Goal: Information Seeking & Learning: Check status

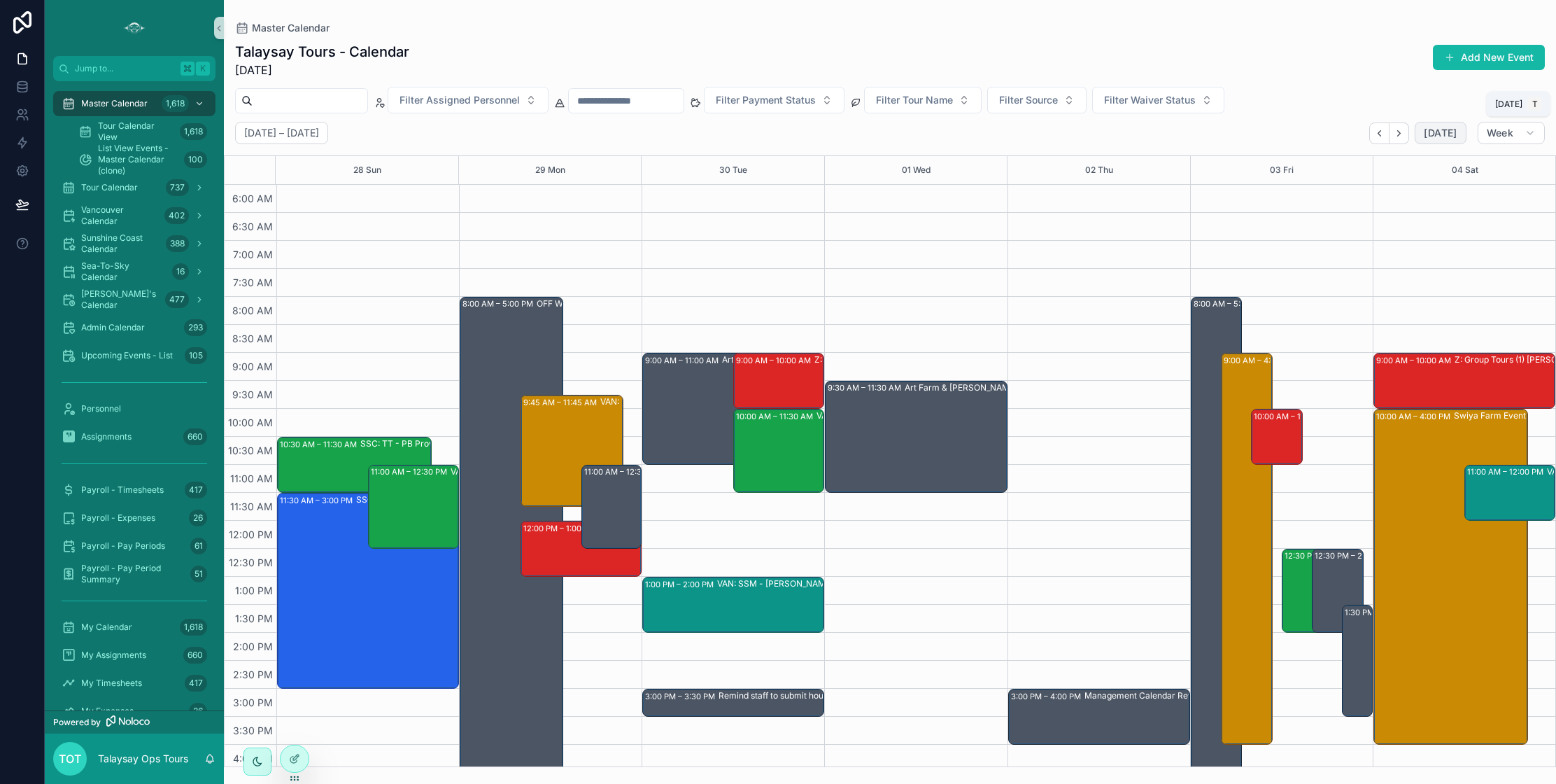
click at [1440, 130] on span "[DATE]" at bounding box center [1440, 133] width 33 height 13
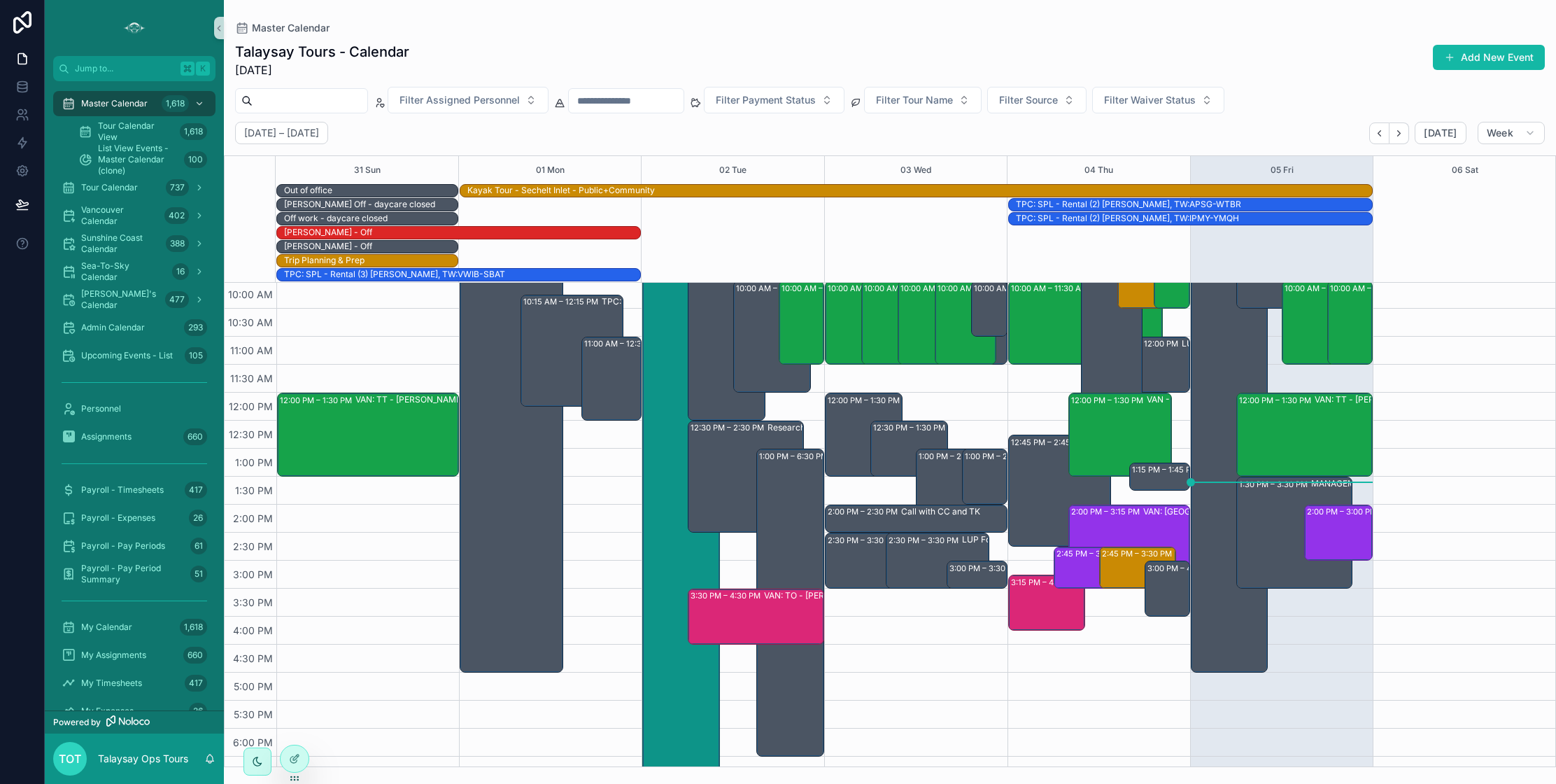
scroll to position [356, 0]
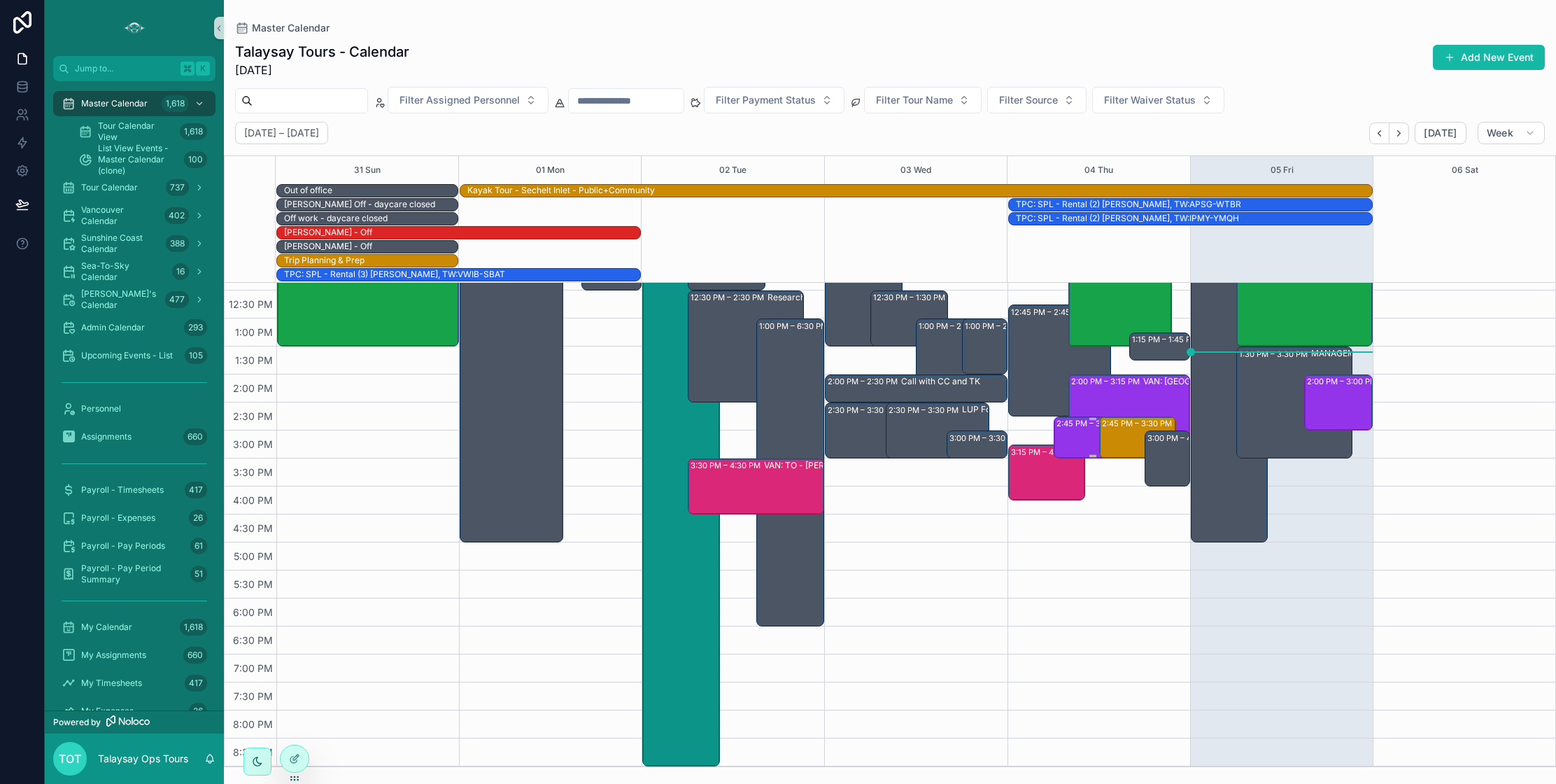
click at [1073, 434] on div "2:45 PM – 3:30 PM SSC: ST -Amalgamtion (24) [PERSON_NAME], TW:YYUD-RKIT" at bounding box center [1092, 438] width 73 height 39
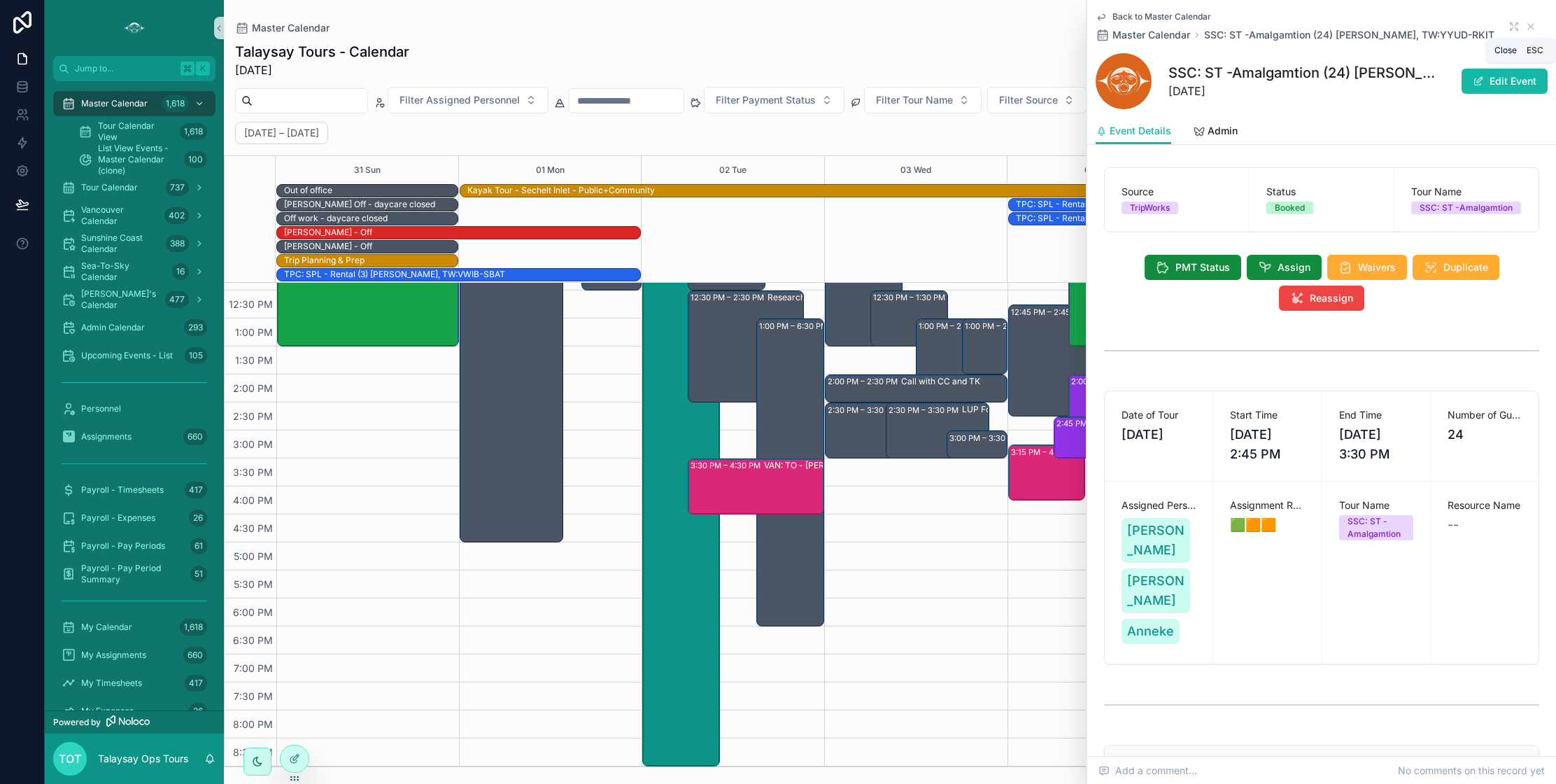
click at [1529, 27] on icon "scrollable content" at bounding box center [1531, 27] width 11 height 11
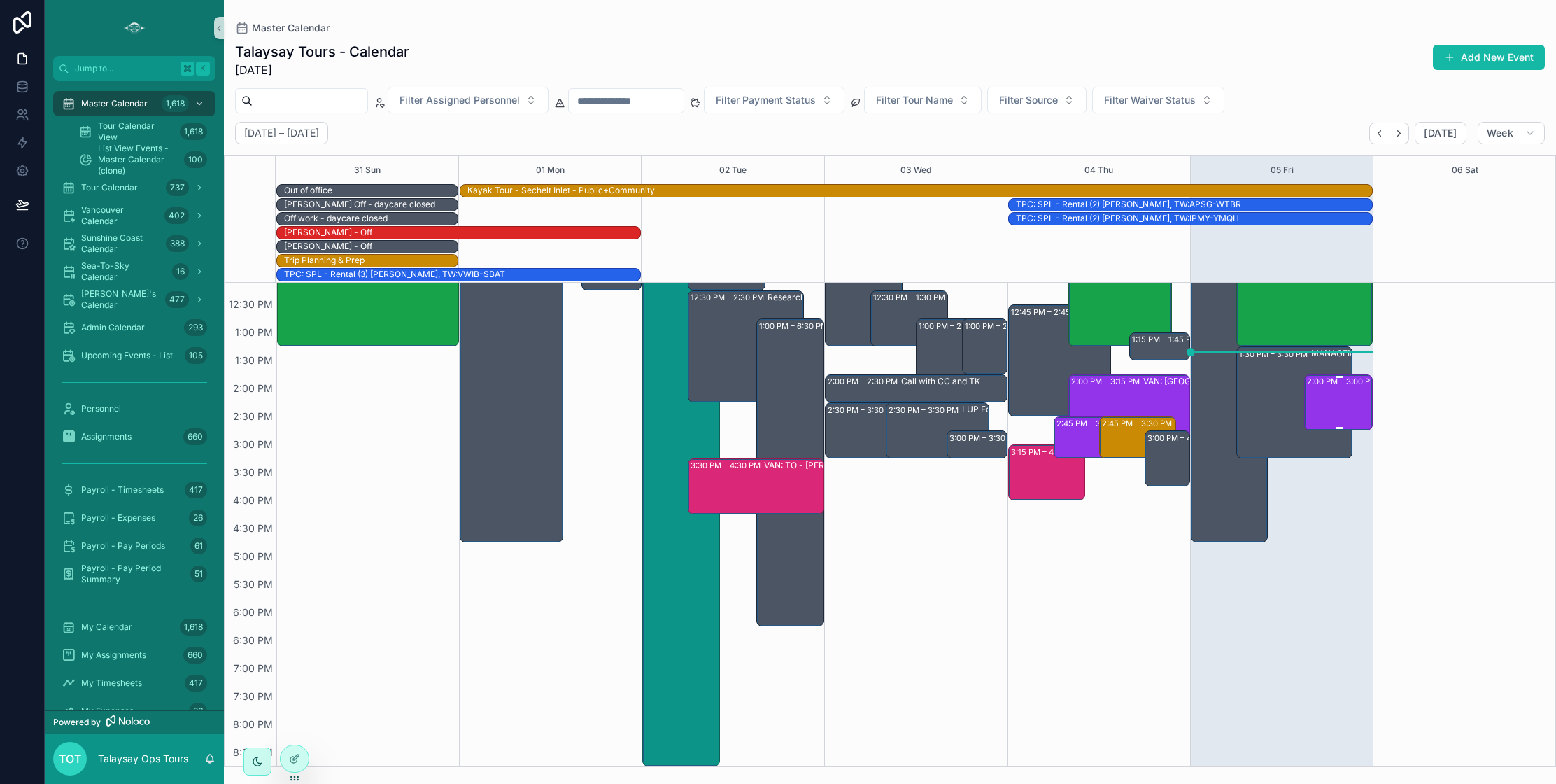
click at [1350, 410] on div "2:00 PM – 3:00 PM SSC: ST -Amalgamtion (2) [PERSON_NAME], TW:XBMC-RJCU" at bounding box center [1339, 401] width 64 height 53
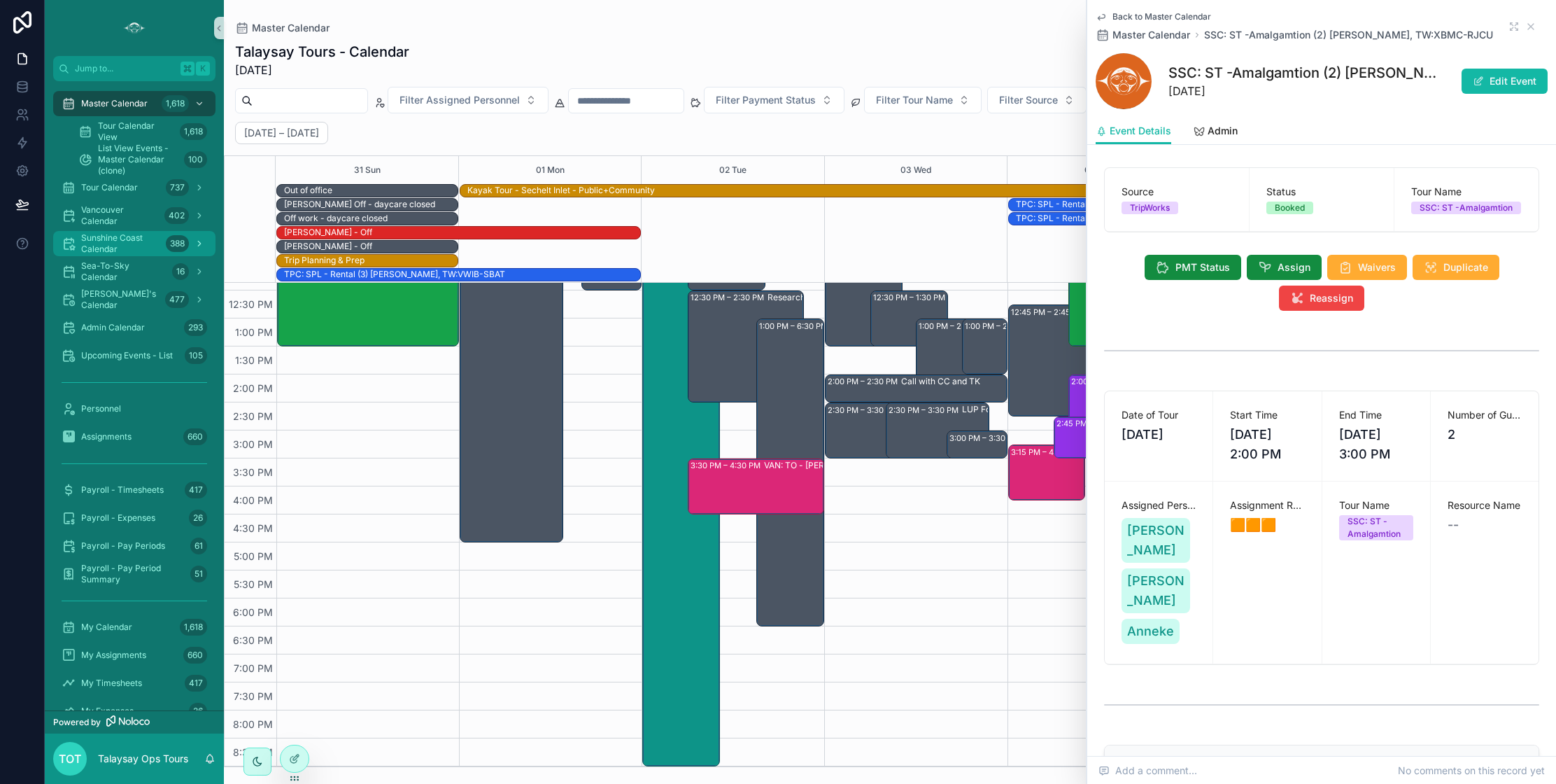
click at [105, 243] on span "Sunshine Coast Calendar" at bounding box center [120, 243] width 79 height 22
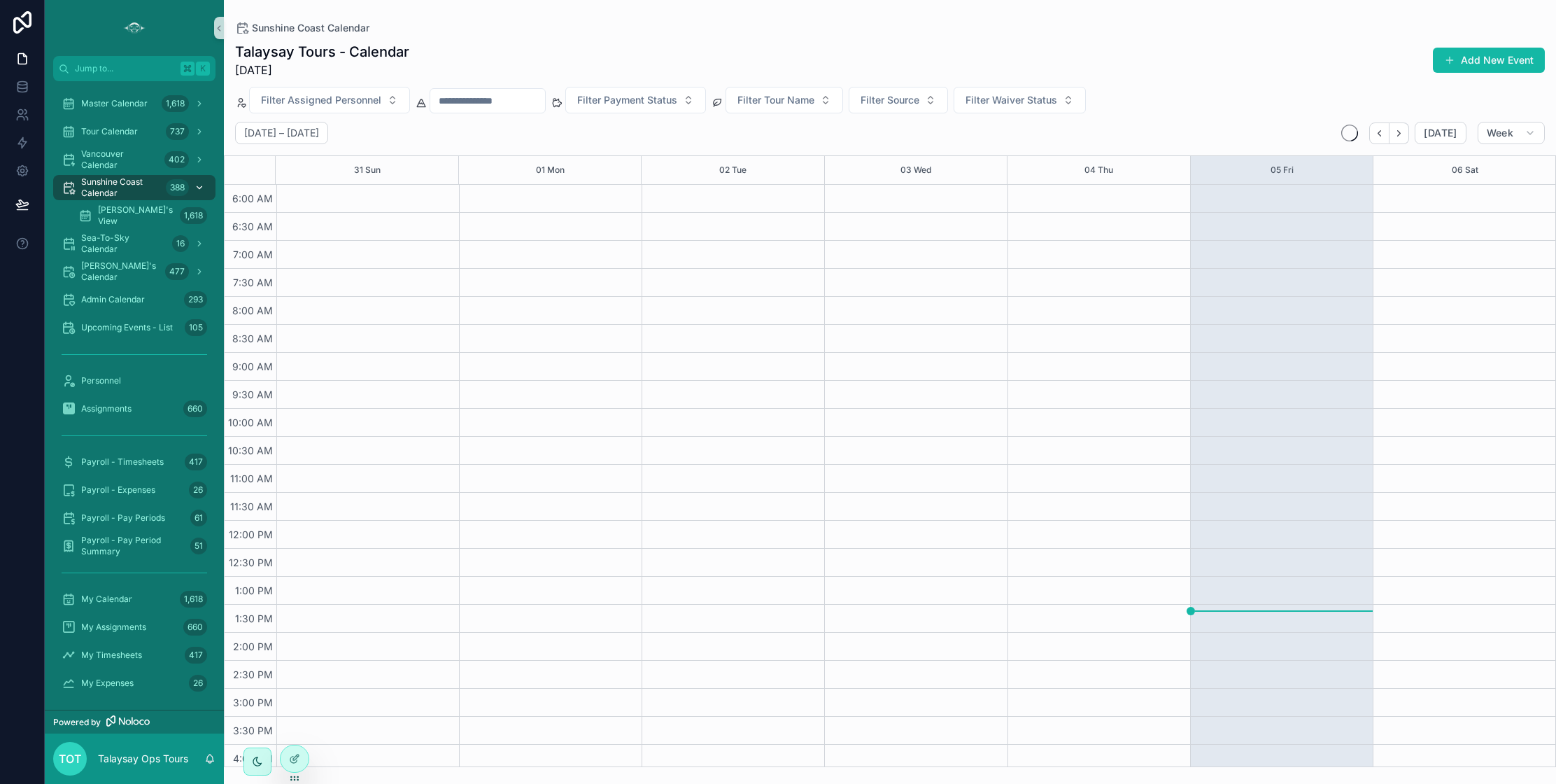
scroll to position [258, 0]
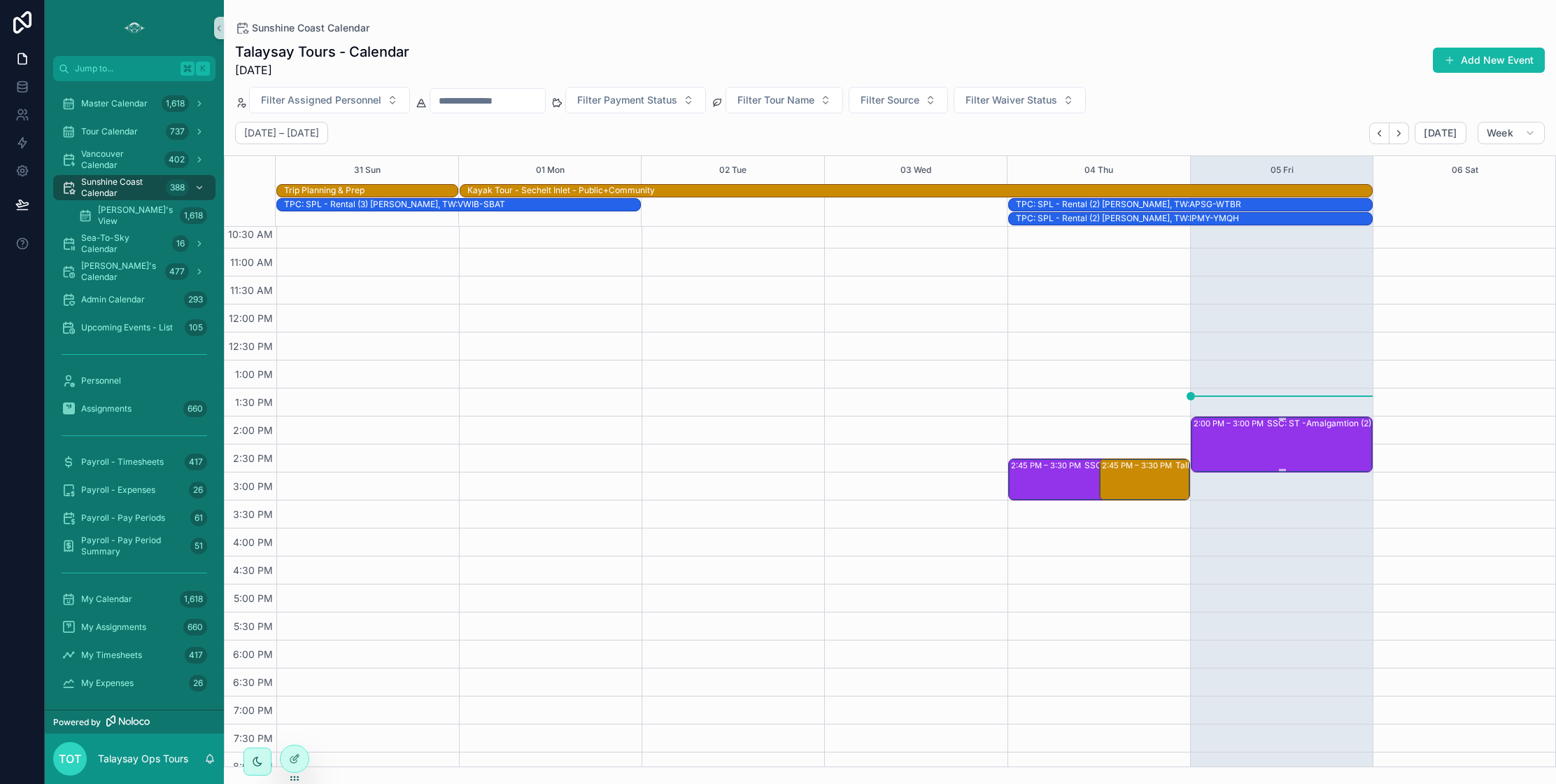
click at [1291, 447] on div "SSC: ST -Amalgamtion (2) [PERSON_NAME], TW:XBMC-RJCU" at bounding box center [1355, 443] width 177 height 53
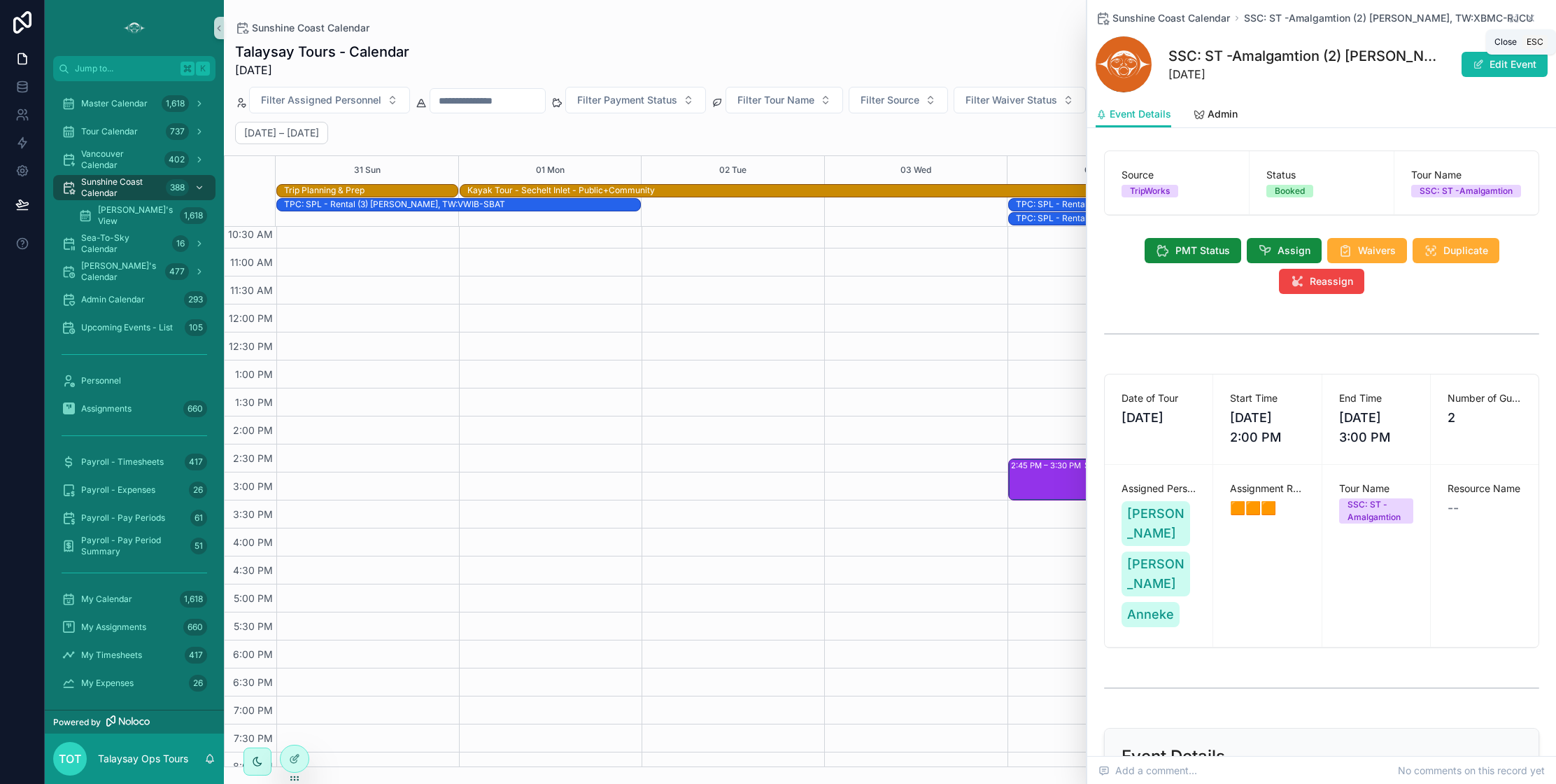
click at [1530, 19] on icon "scrollable content" at bounding box center [1531, 19] width 11 height 11
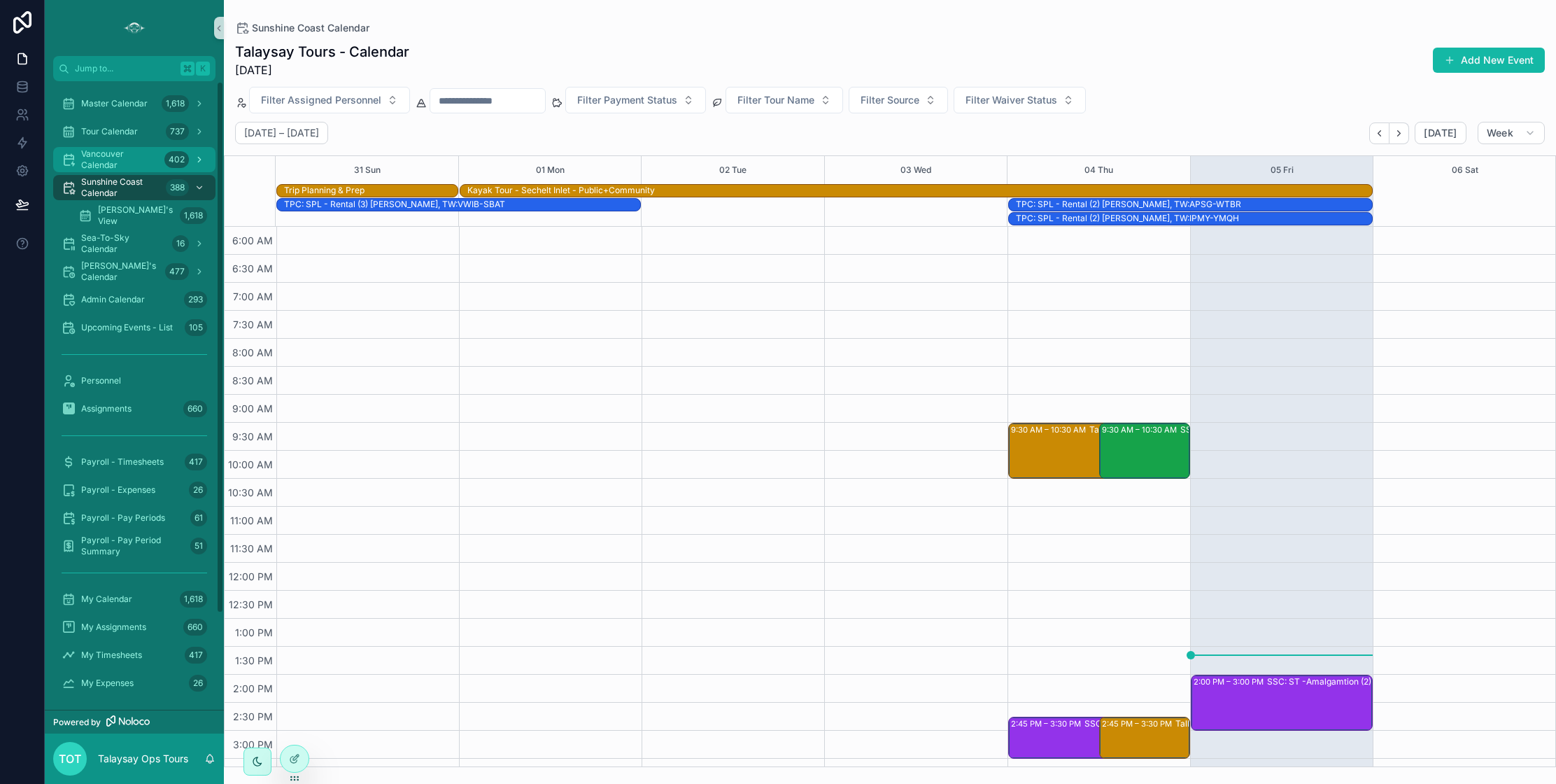
click at [89, 158] on span "Vancouver Calendar" at bounding box center [120, 160] width 78 height 22
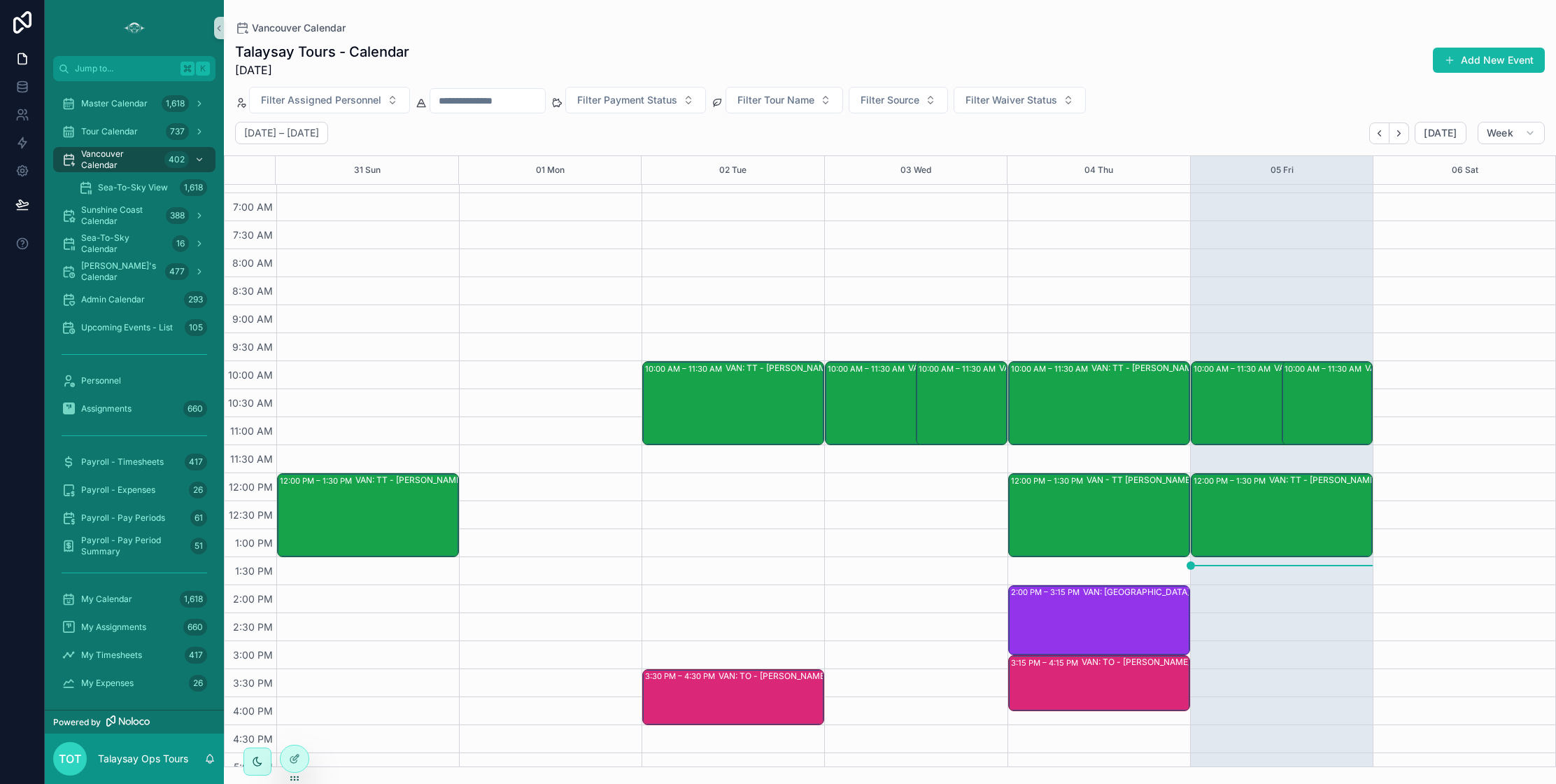
scroll to position [49, 0]
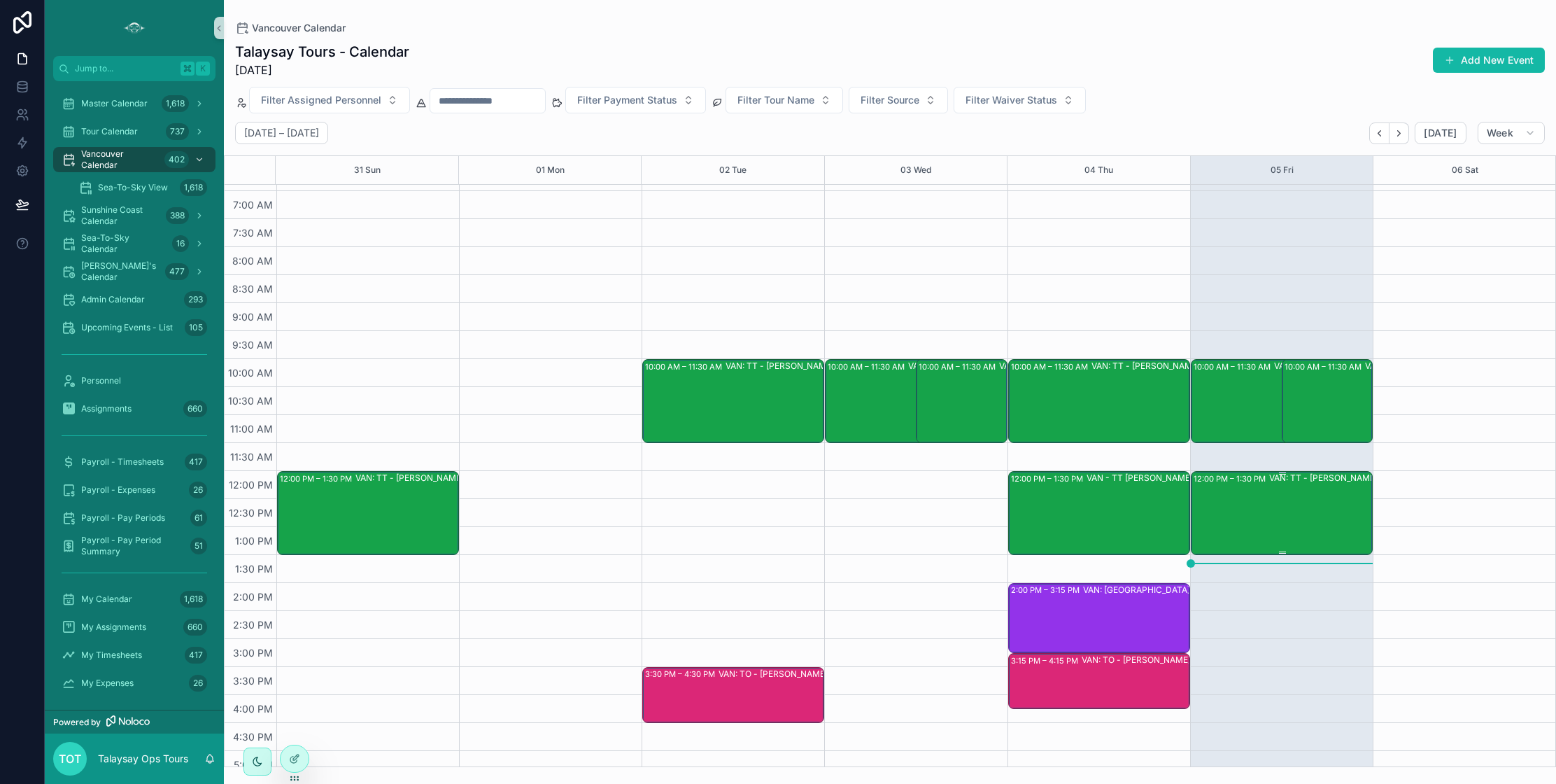
click at [1297, 521] on div "VAN: TT - [PERSON_NAME] (25) Translink, TW:PXYR-XWEA" at bounding box center [1357, 512] width 177 height 81
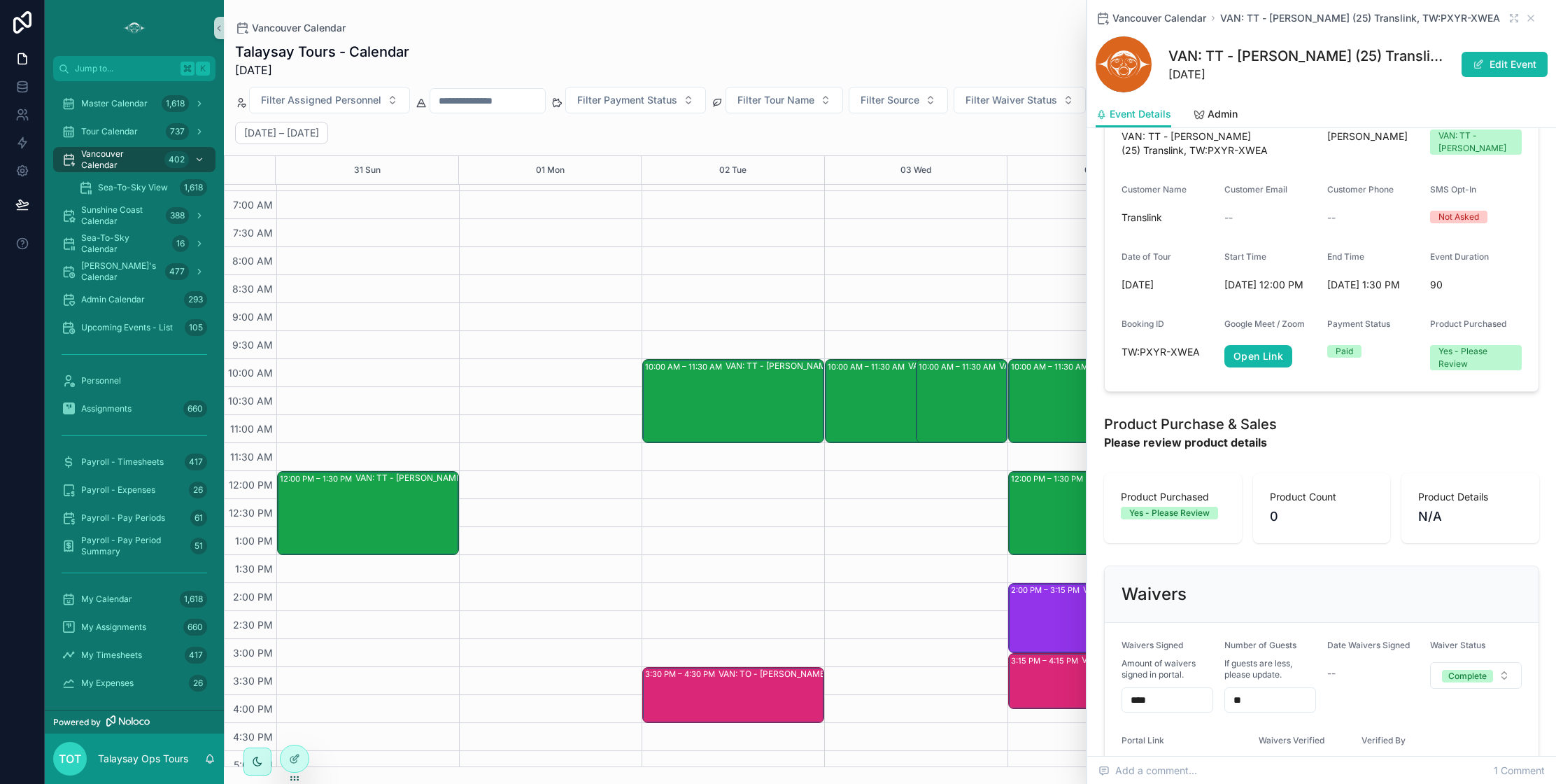
scroll to position [630, 0]
click at [1475, 64] on span "scrollable content" at bounding box center [1478, 64] width 11 height 11
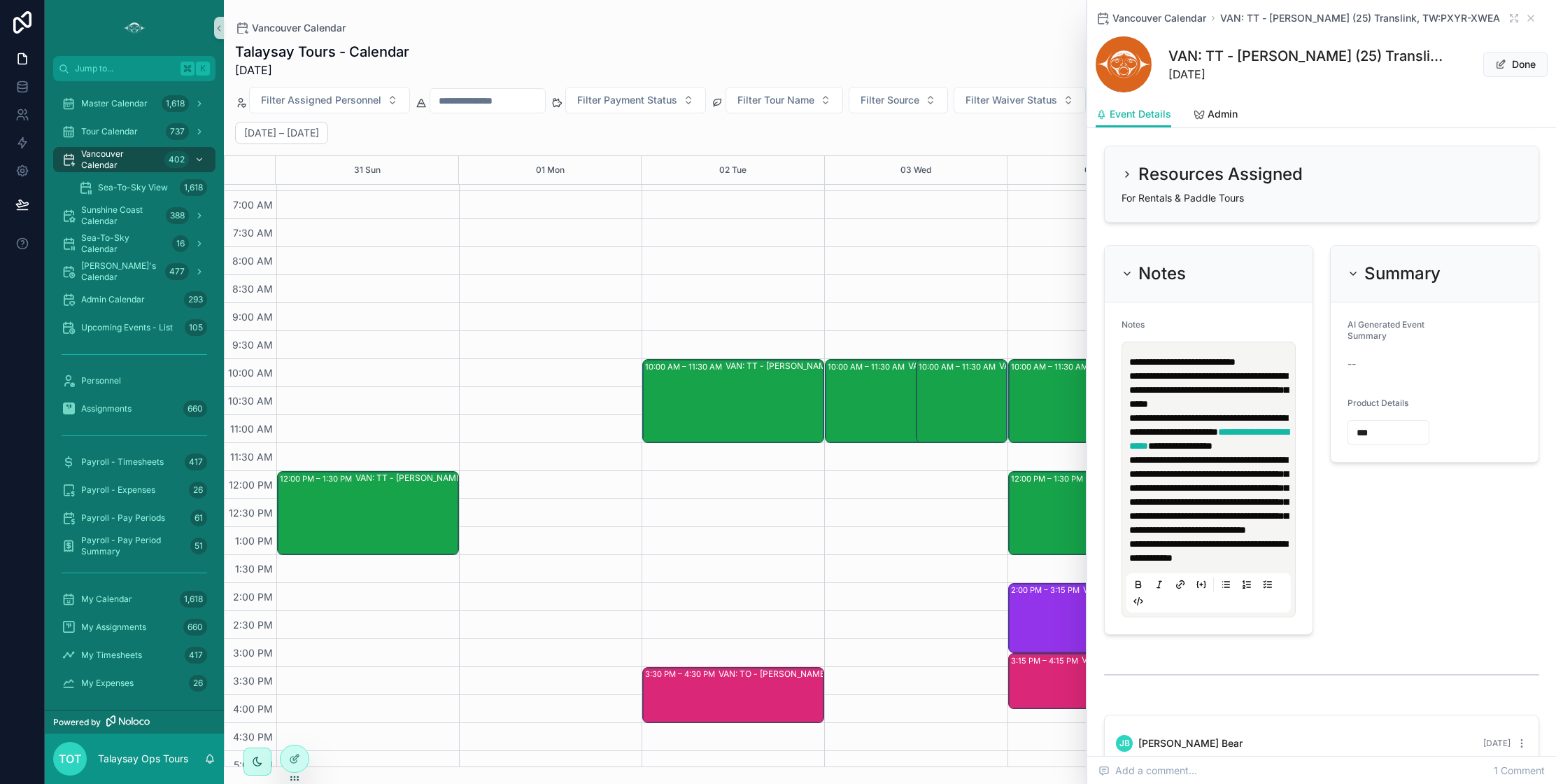
scroll to position [1452, 0]
drag, startPoint x: 1371, startPoint y: 440, endPoint x: 1330, endPoint y: 441, distance: 41.0
click at [1330, 441] on div "Summary AI Generated Event Summary -- Product Details ***" at bounding box center [1434, 350] width 209 height 217
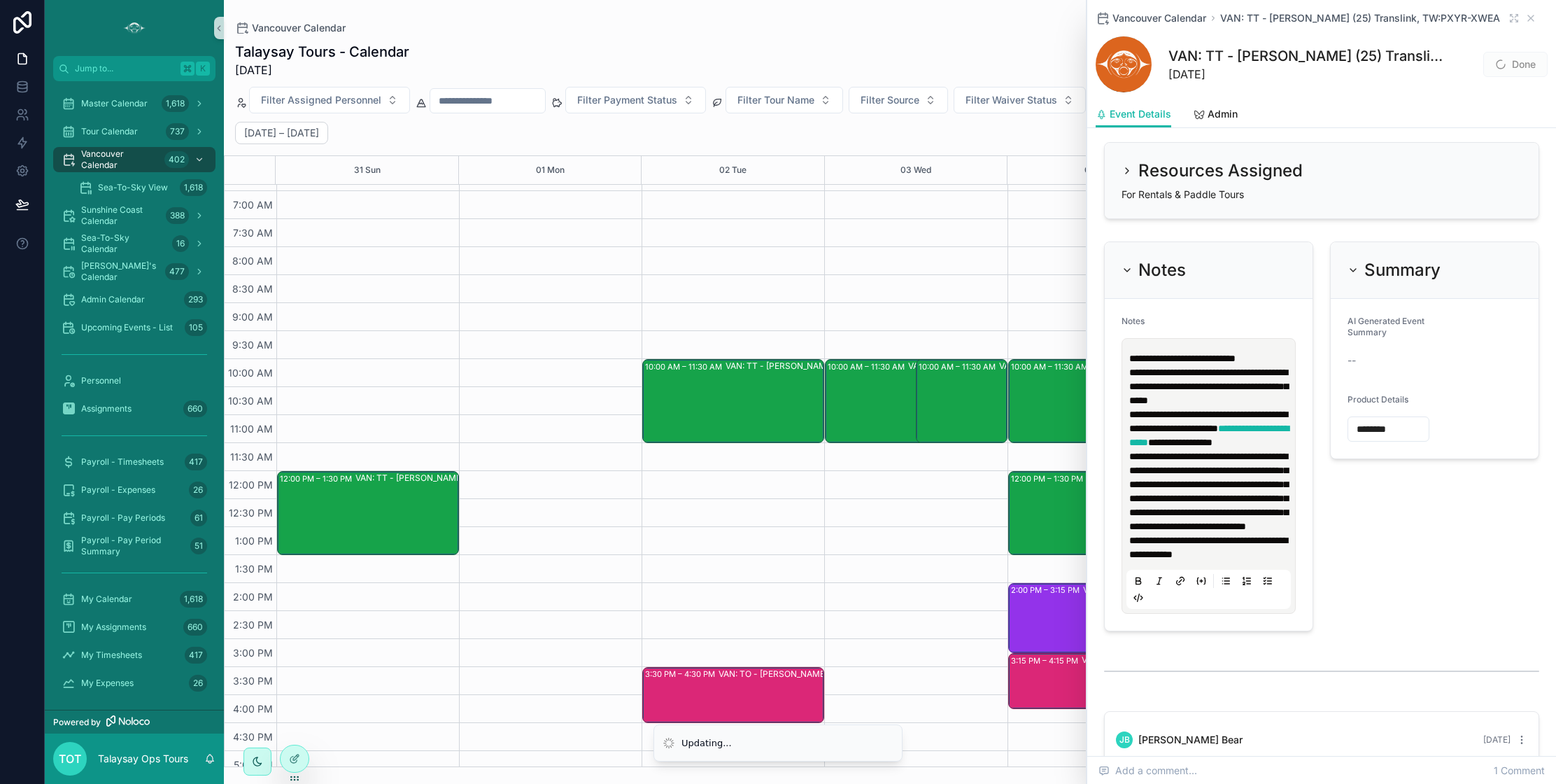
type input "********"
click at [1409, 503] on div "Summary AI Generated Event Summary -- Product Details ********" at bounding box center [1434, 437] width 226 height 401
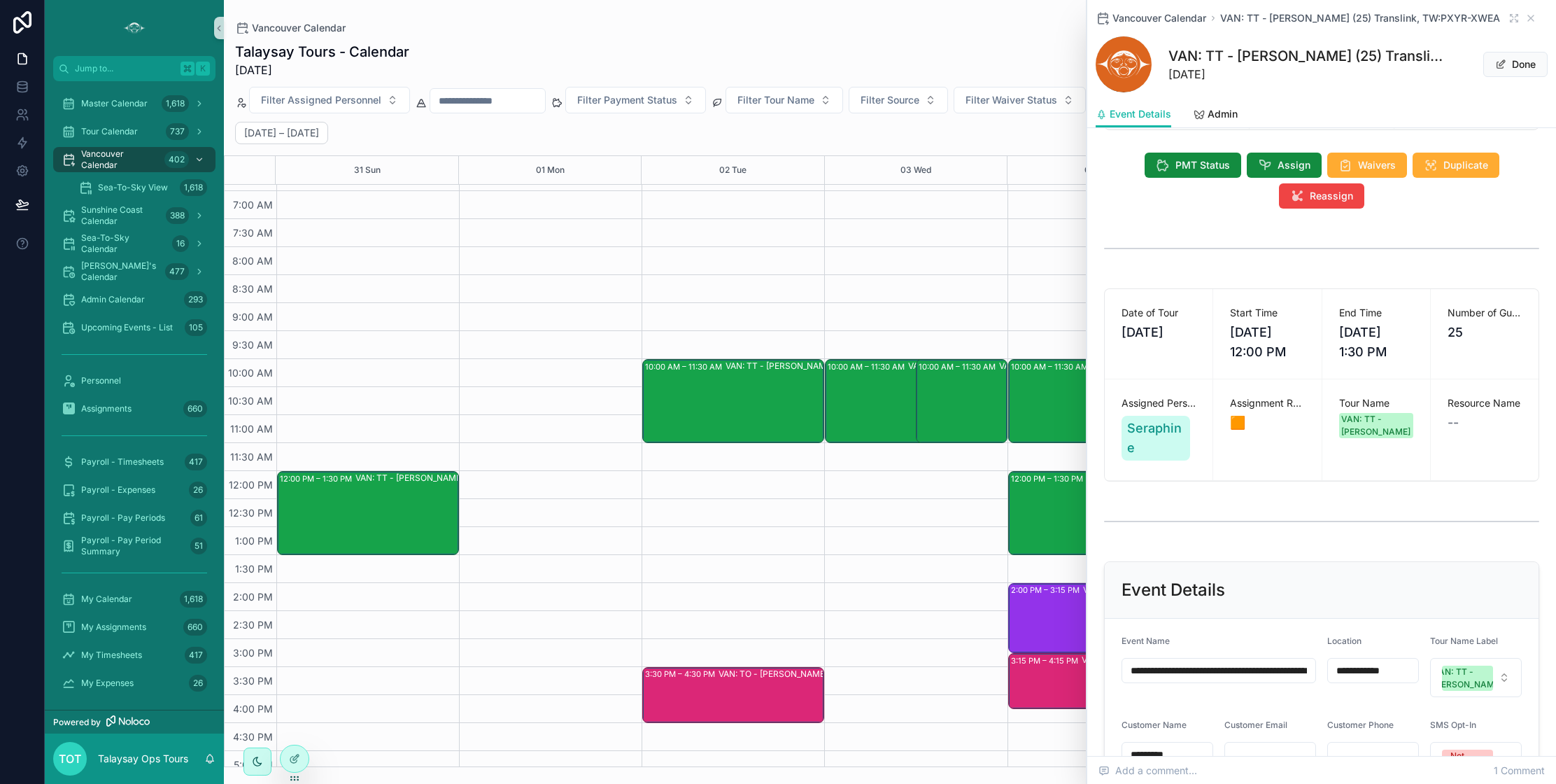
scroll to position [0, 0]
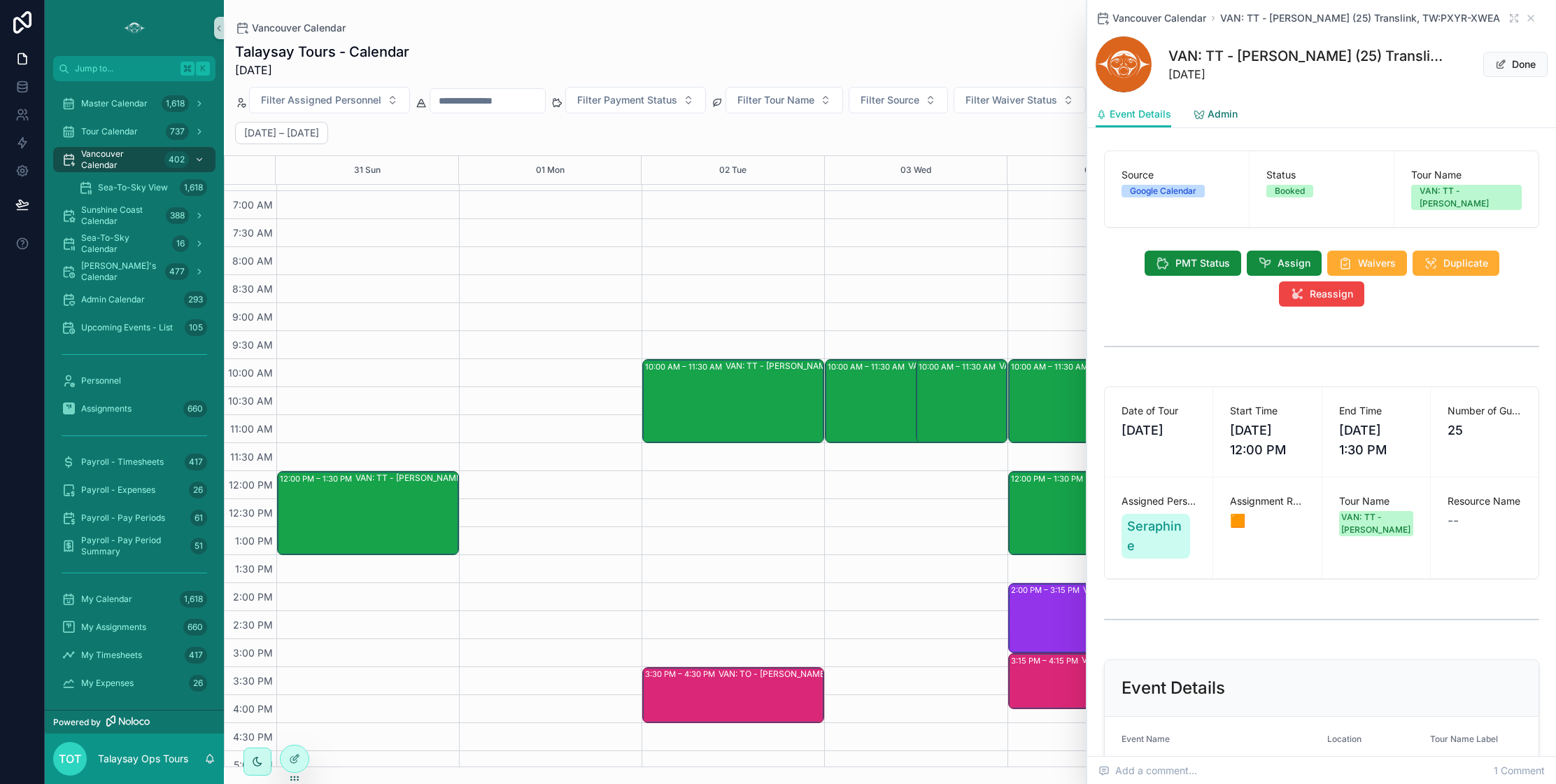
click at [1225, 112] on span "Admin" at bounding box center [1223, 113] width 30 height 14
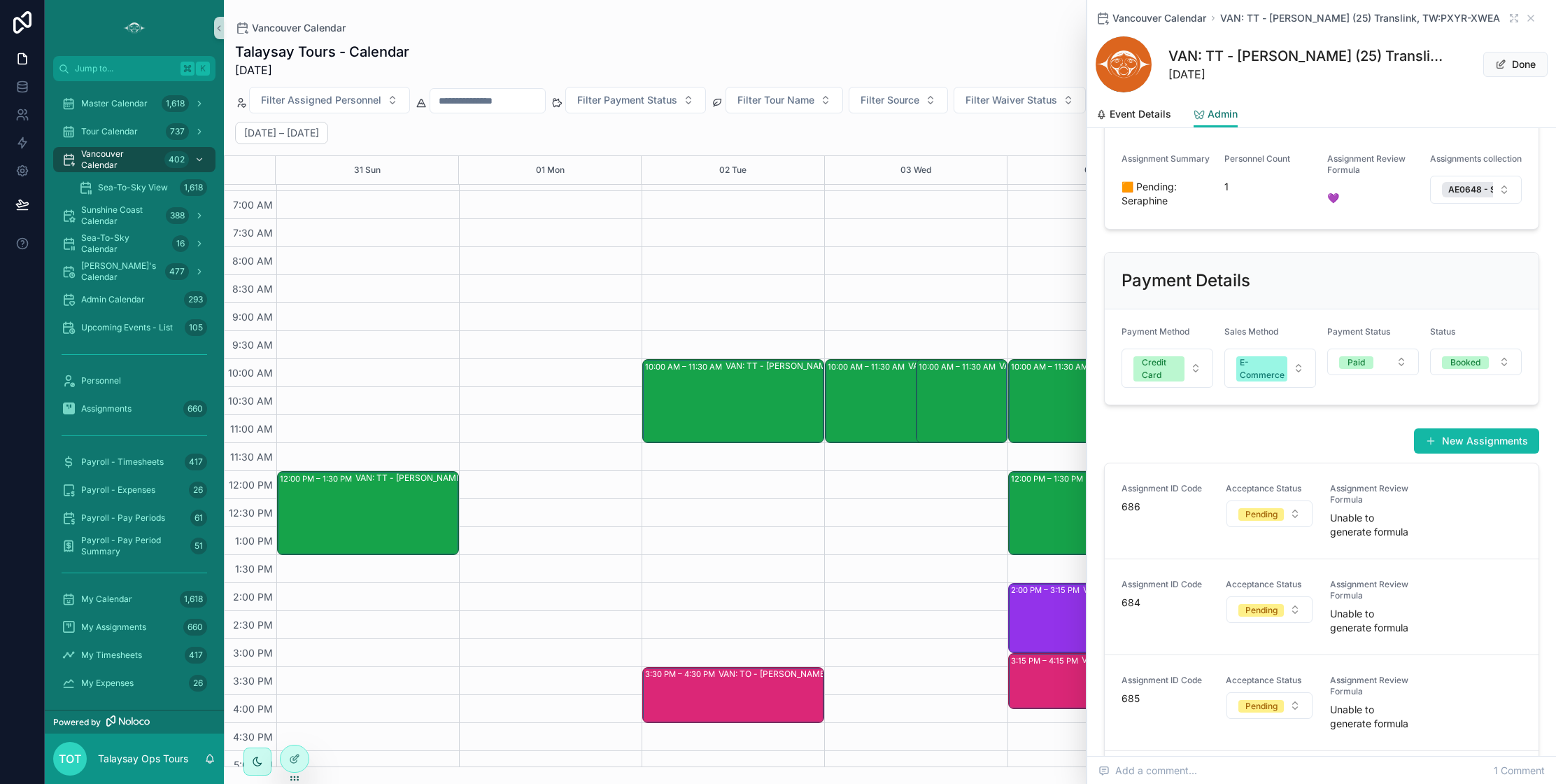
scroll to position [391, 0]
click at [1139, 115] on span "Event Details" at bounding box center [1141, 113] width 61 height 14
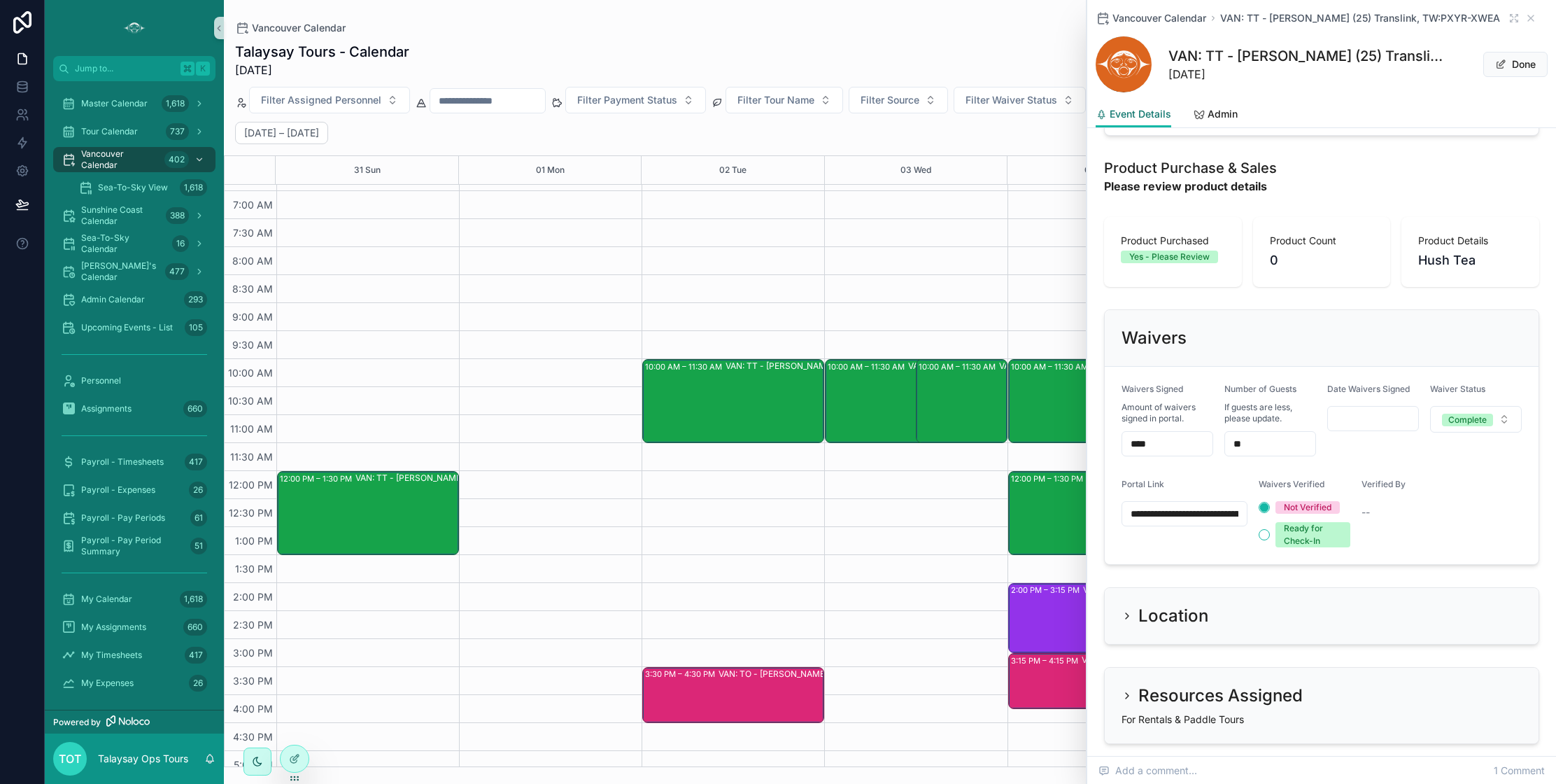
scroll to position [960, 0]
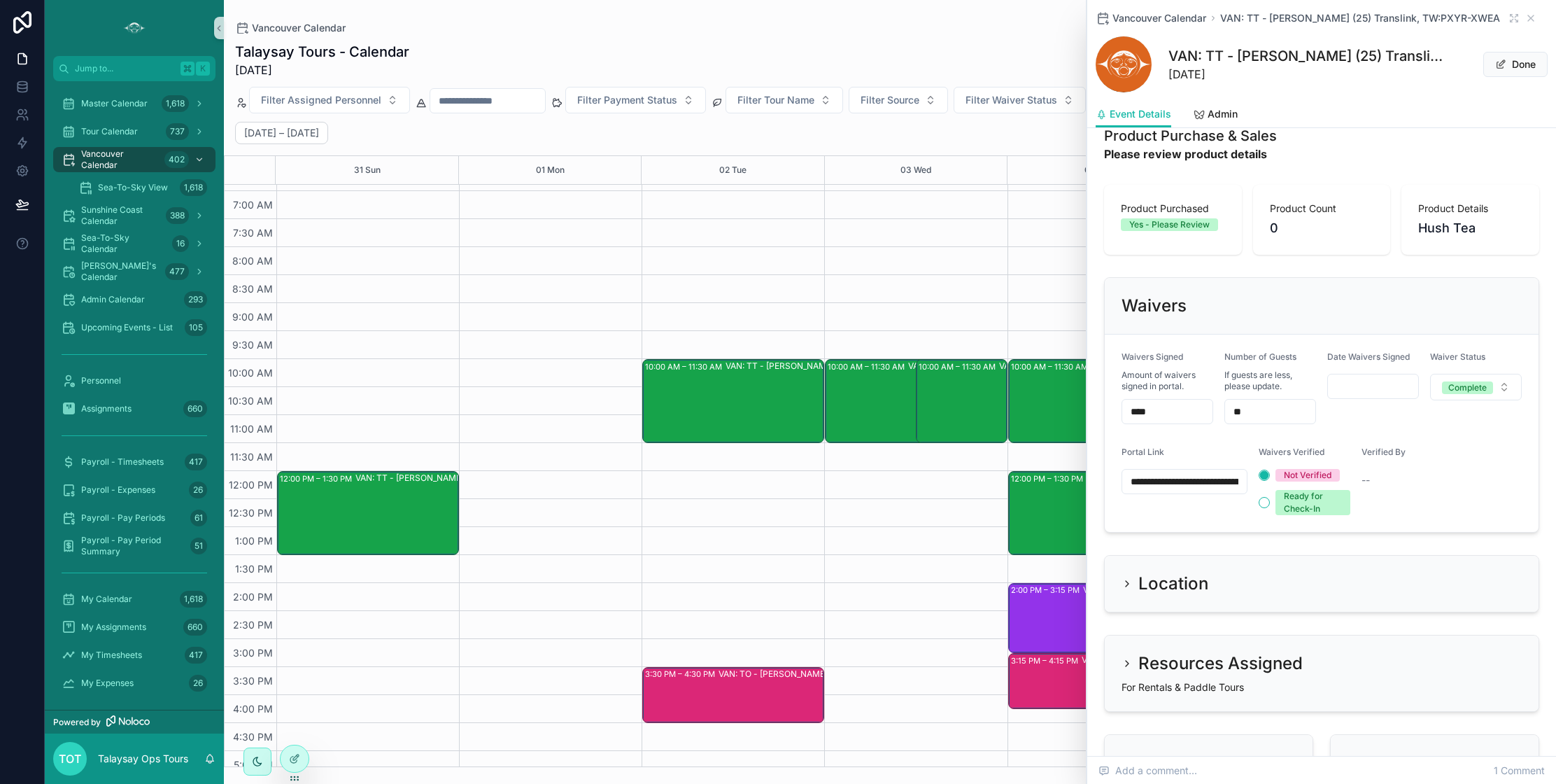
click at [1127, 589] on icon "scrollable content" at bounding box center [1127, 583] width 11 height 11
click at [1518, 61] on button "Done" at bounding box center [1515, 64] width 64 height 25
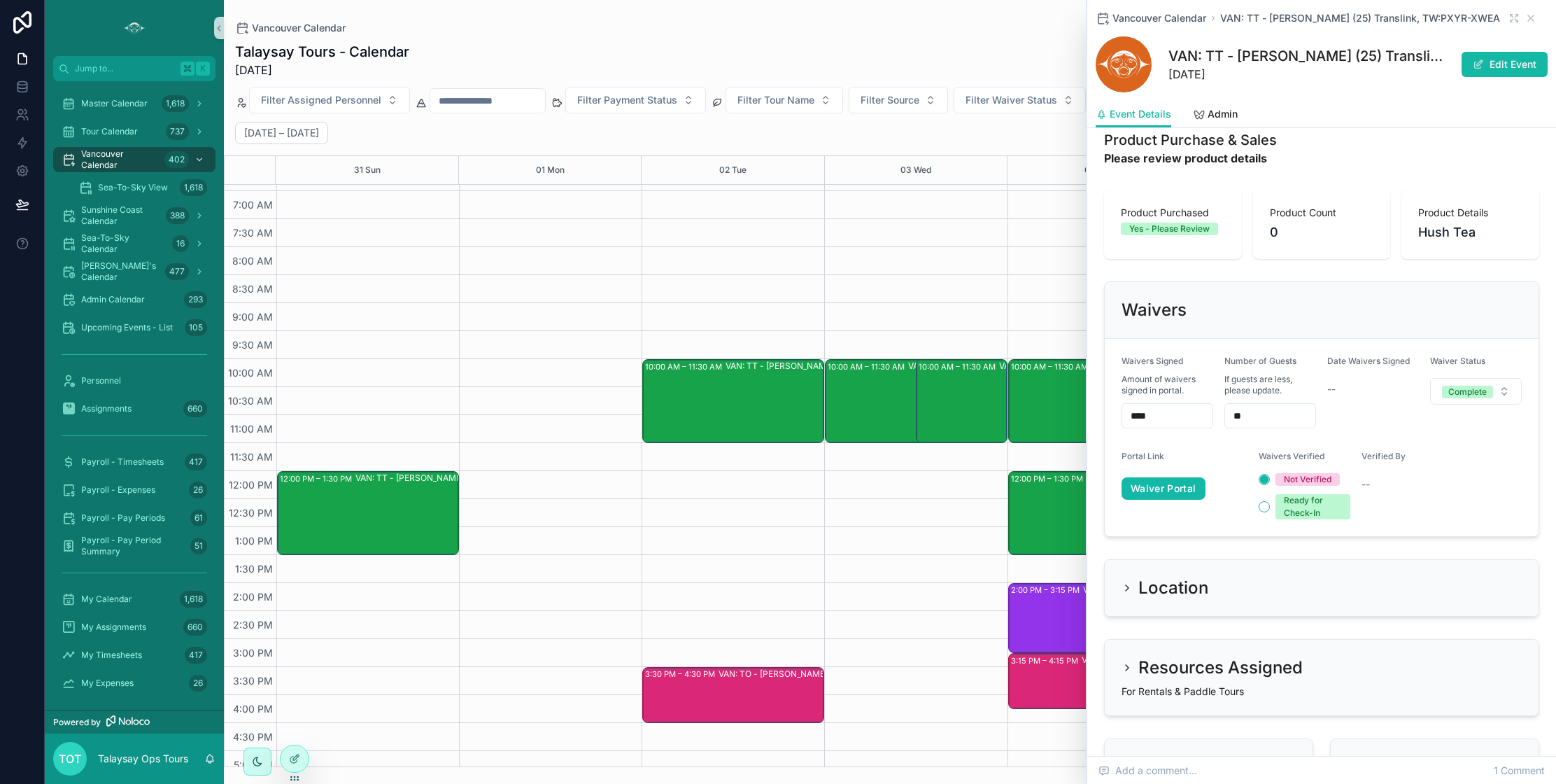
click at [1210, 577] on div "Location" at bounding box center [1321, 588] width 400 height 22
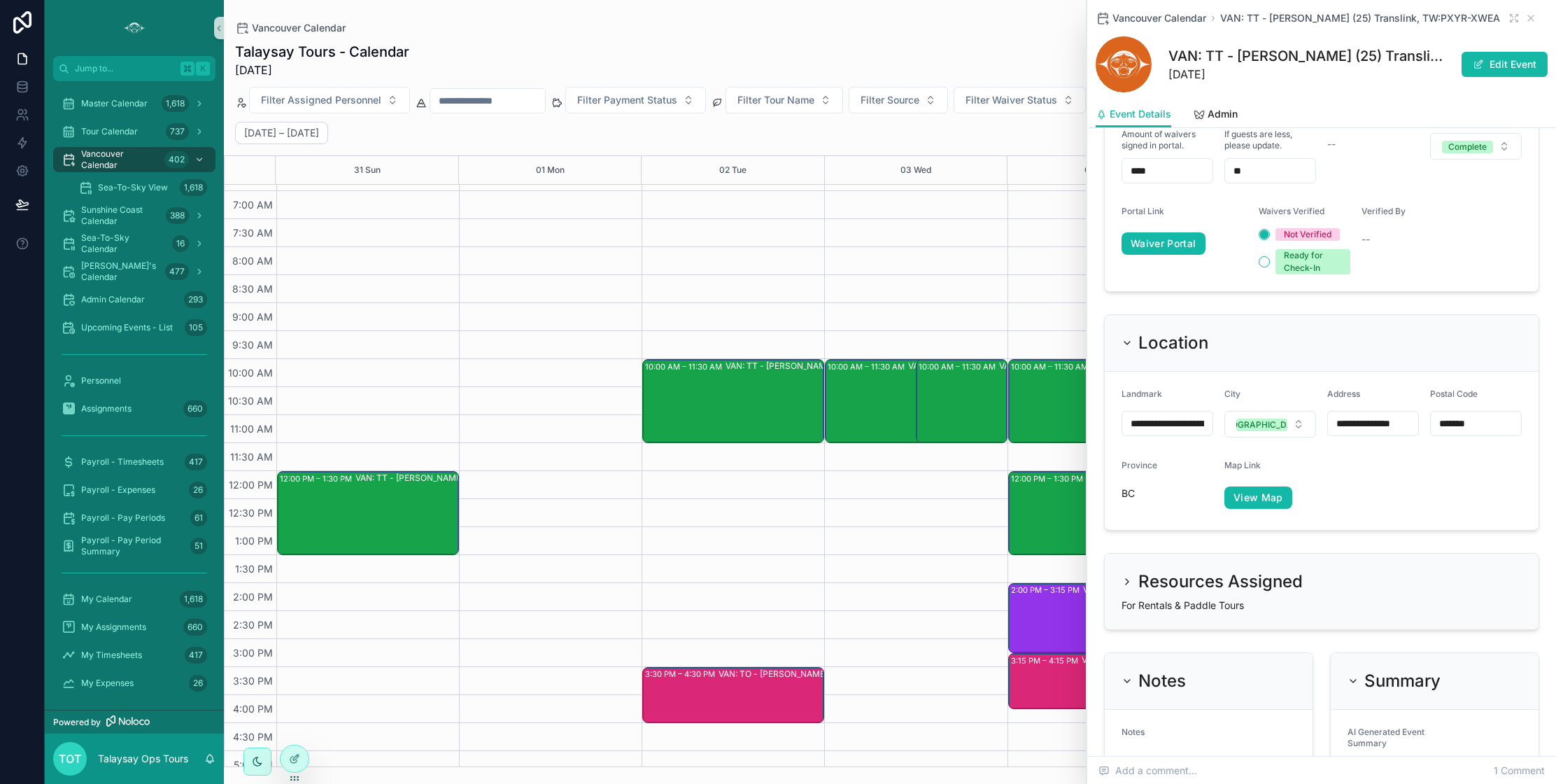
scroll to position [1160, 0]
click at [1210, 573] on h2 "Resources Assigned" at bounding box center [1220, 581] width 164 height 22
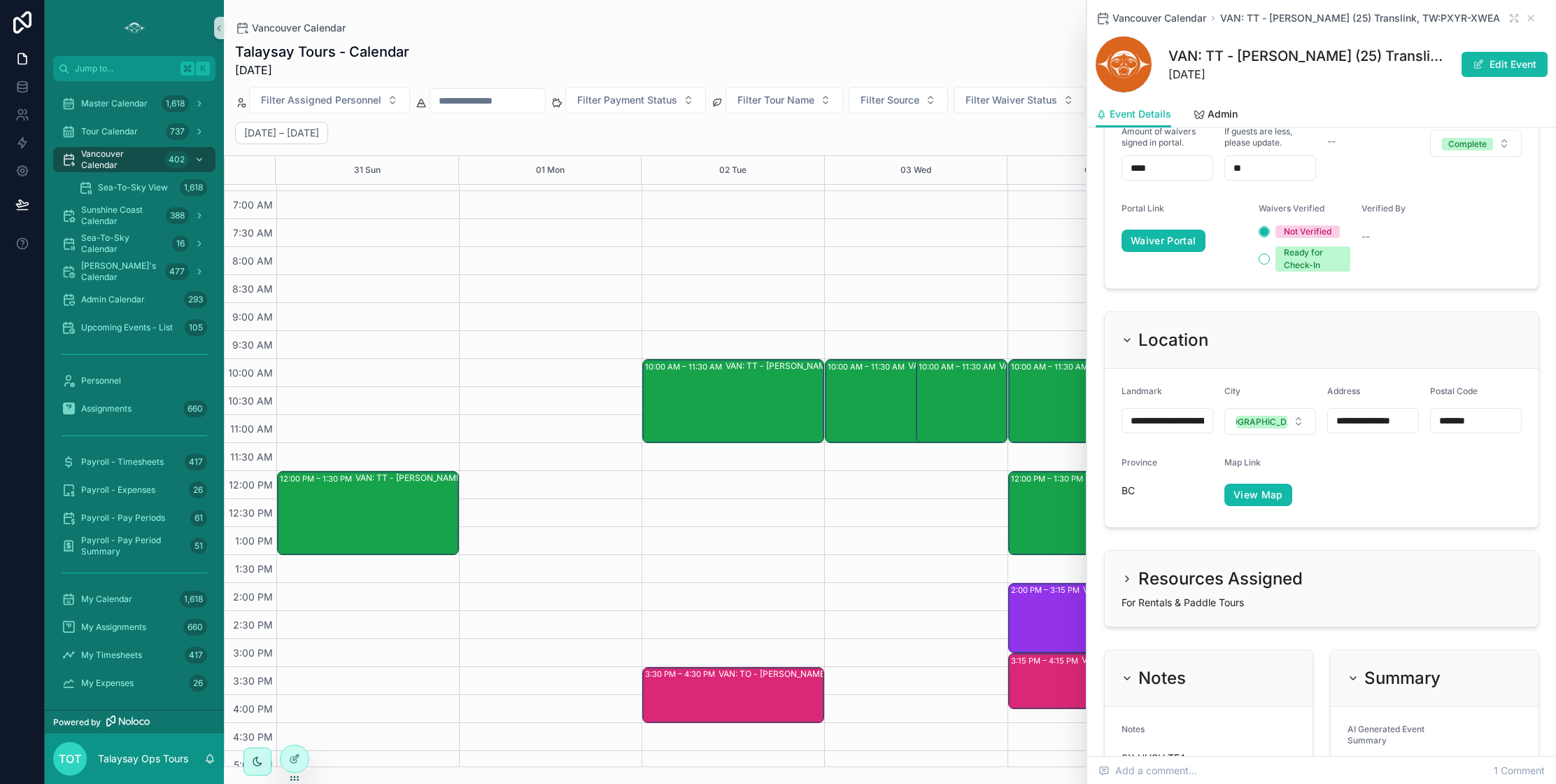
click at [1128, 573] on icon "scrollable content" at bounding box center [1127, 579] width 11 height 11
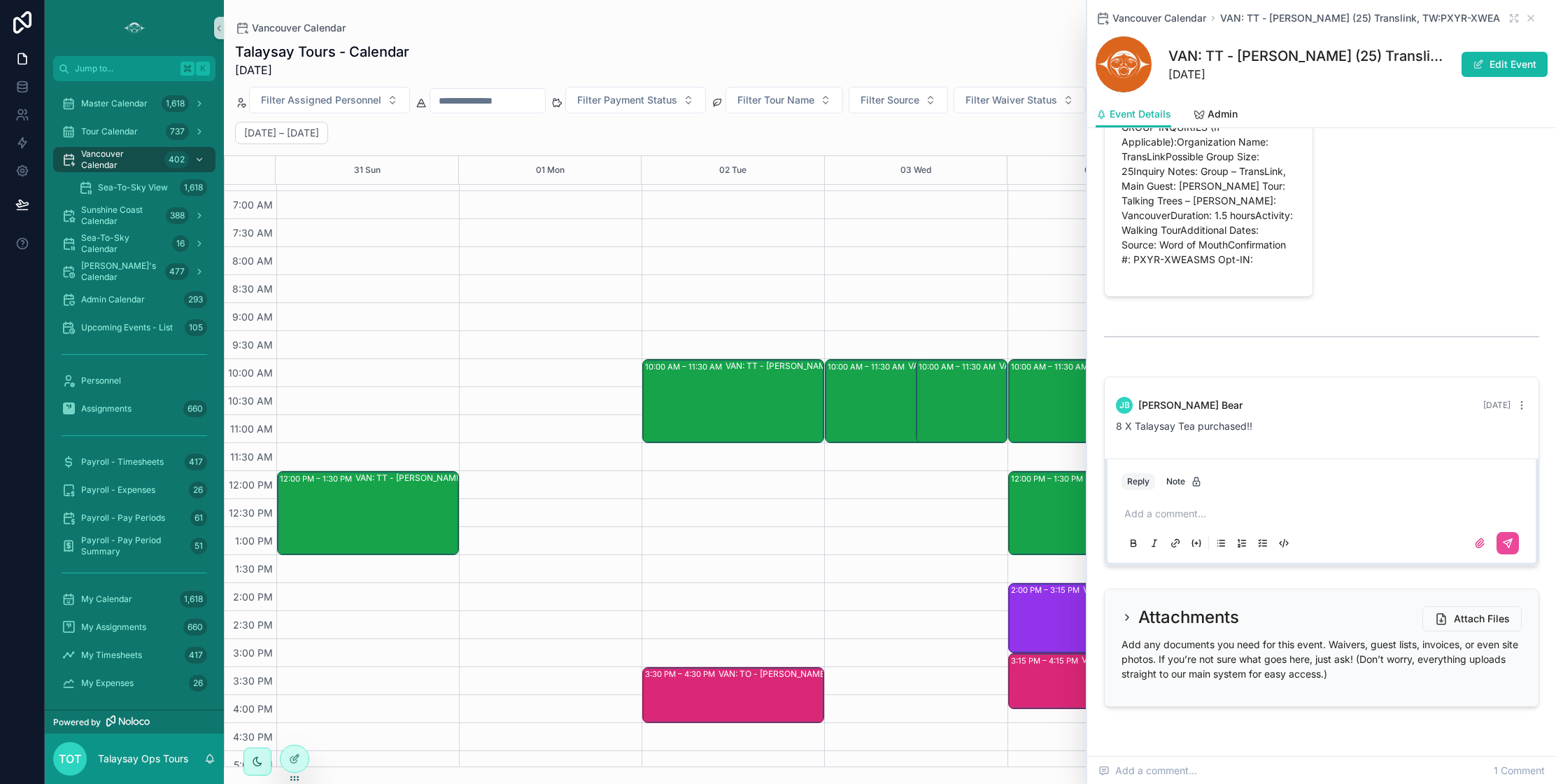
scroll to position [1972, 0]
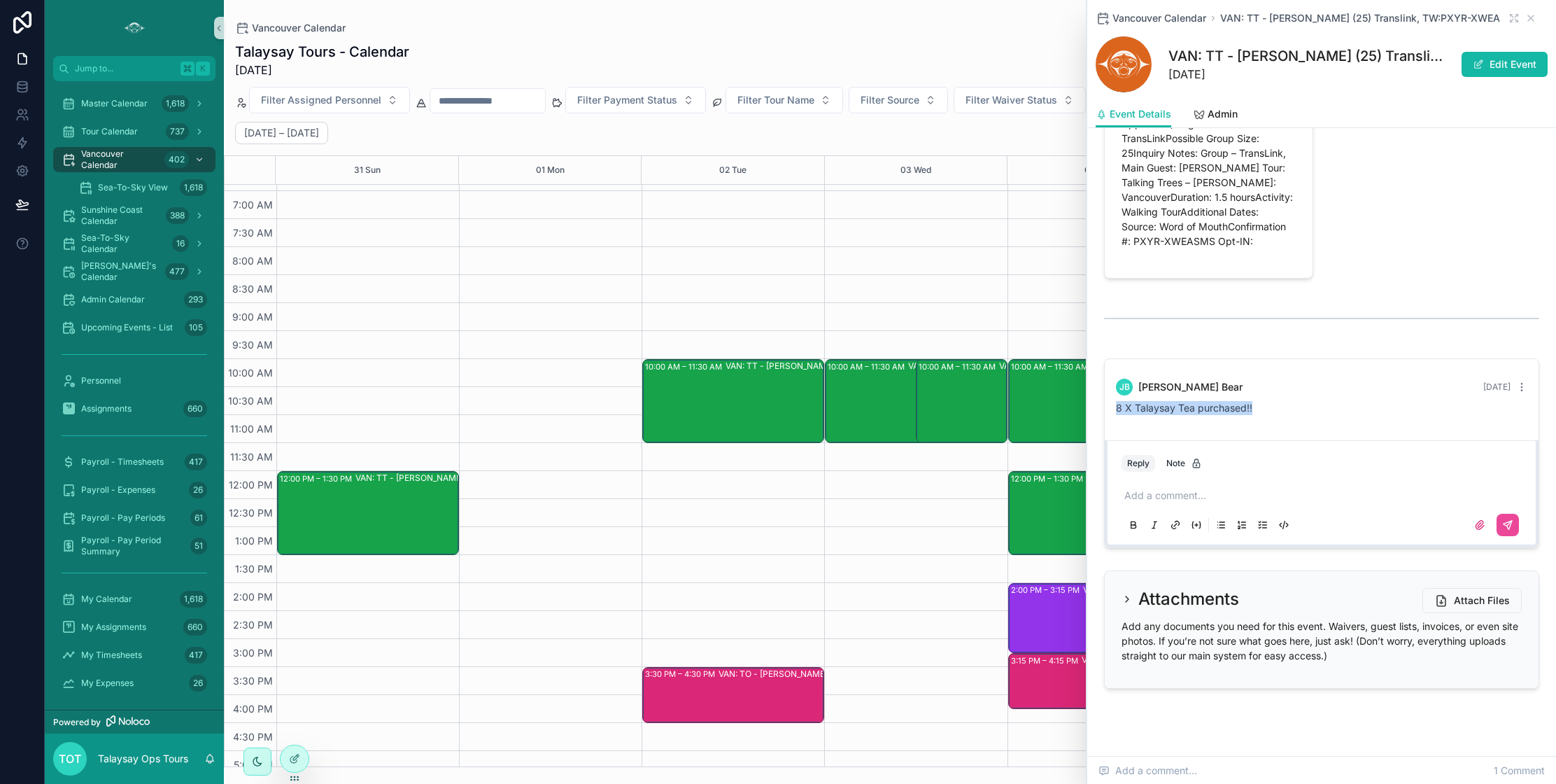
drag, startPoint x: 1116, startPoint y: 381, endPoint x: 1266, endPoint y: 385, distance: 150.1
click at [1266, 401] on div "8 X Talaysay Tea purchased!!" at bounding box center [1321, 408] width 412 height 14
click at [1272, 401] on div "8 X Talaysay Tea purchased!!" at bounding box center [1321, 408] width 412 height 14
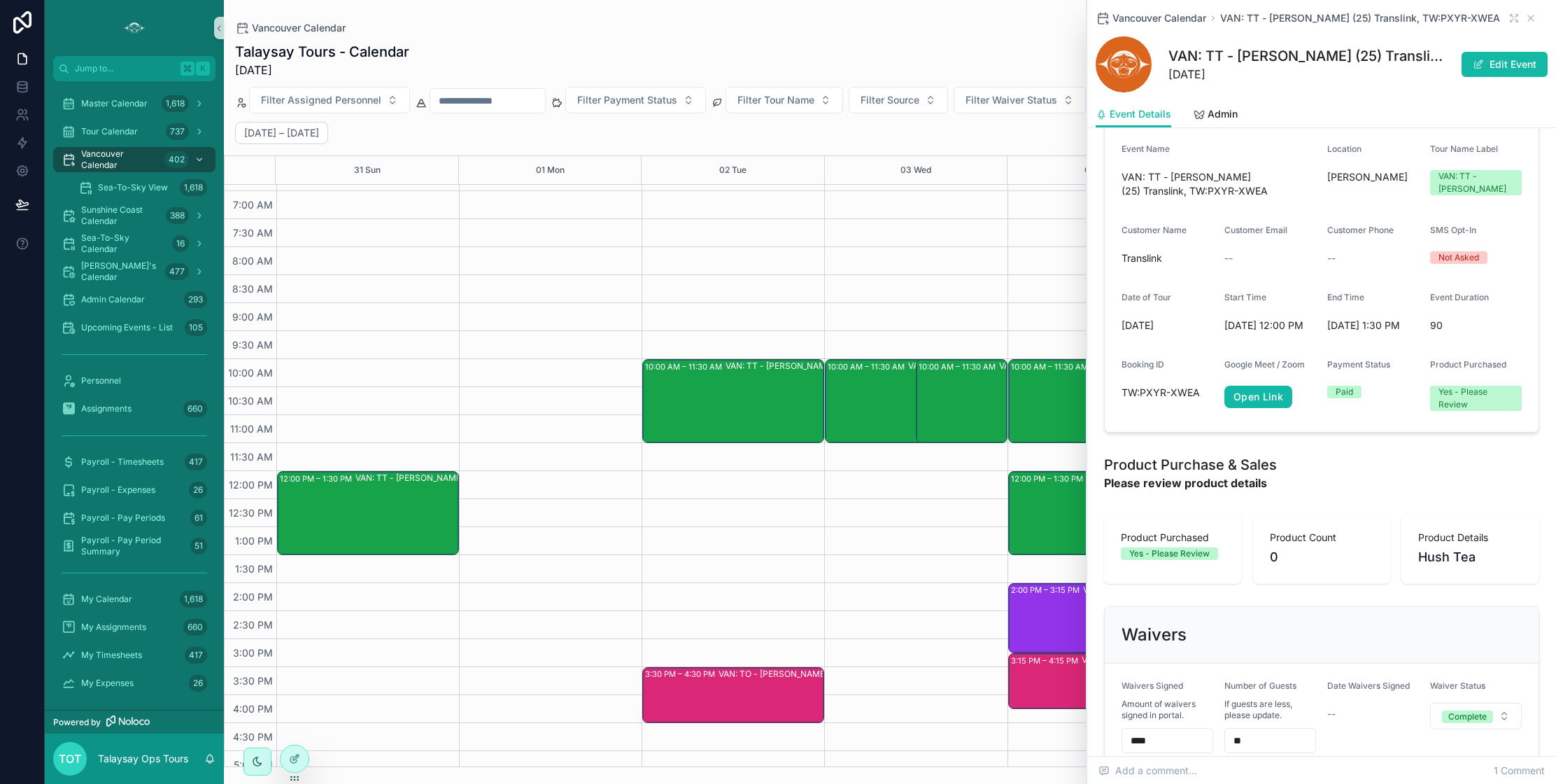
scroll to position [600, 0]
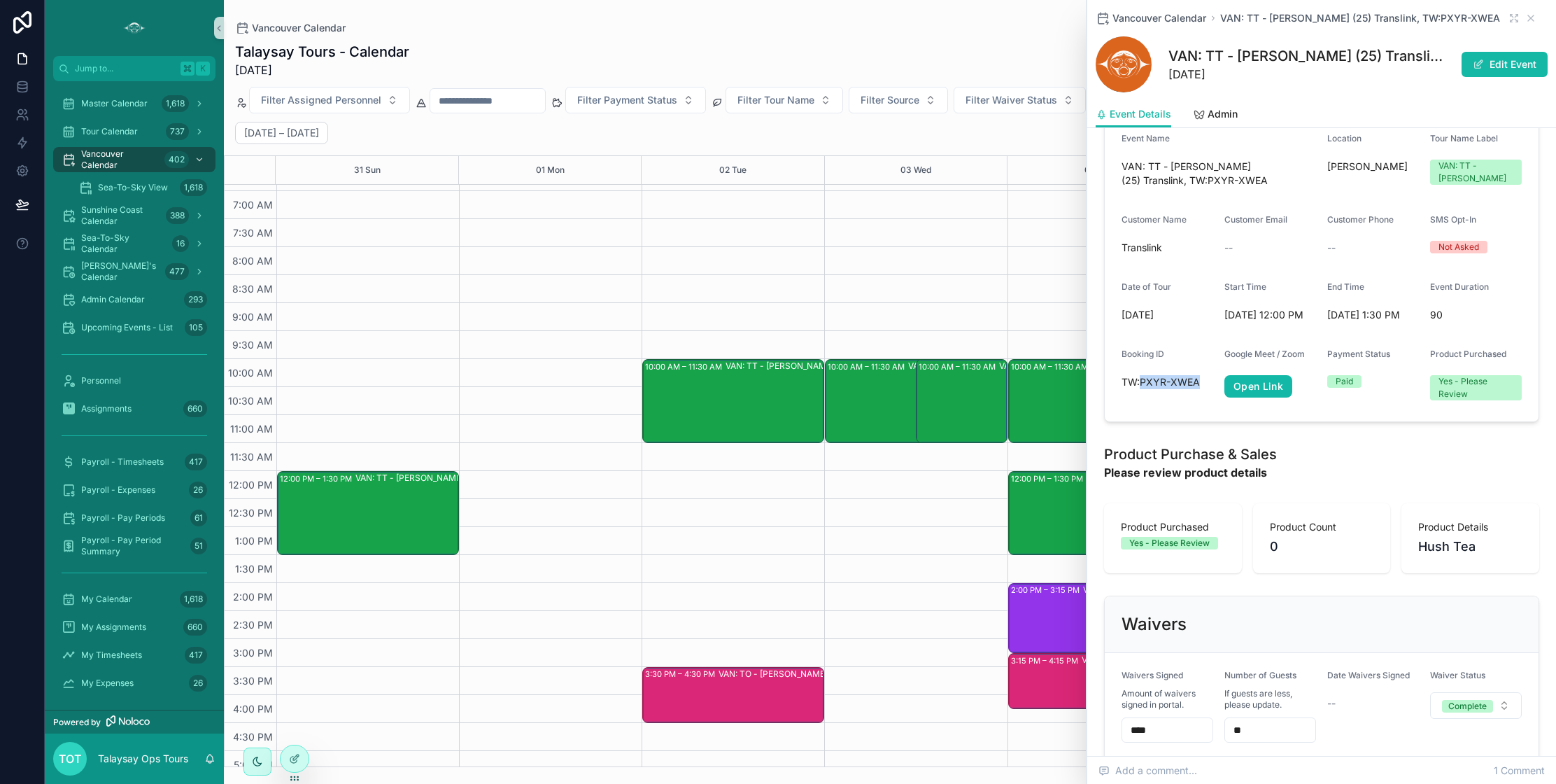
drag, startPoint x: 1198, startPoint y: 369, endPoint x: 1141, endPoint y: 370, distance: 57.0
click at [1141, 375] on span "TW:PXYR-XWEA" at bounding box center [1167, 382] width 92 height 14
copy span "PXYR-XWEA"
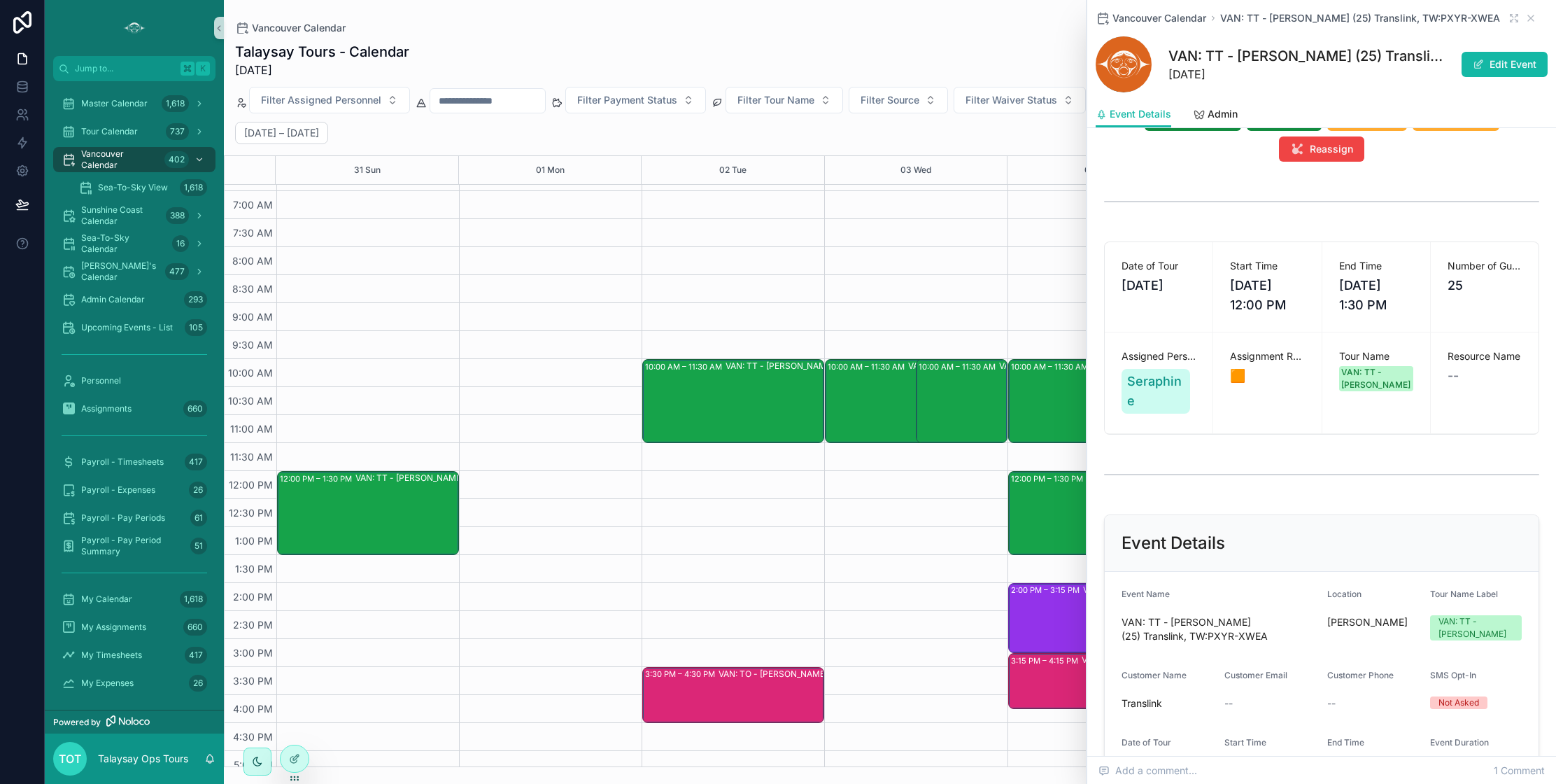
scroll to position [0, 0]
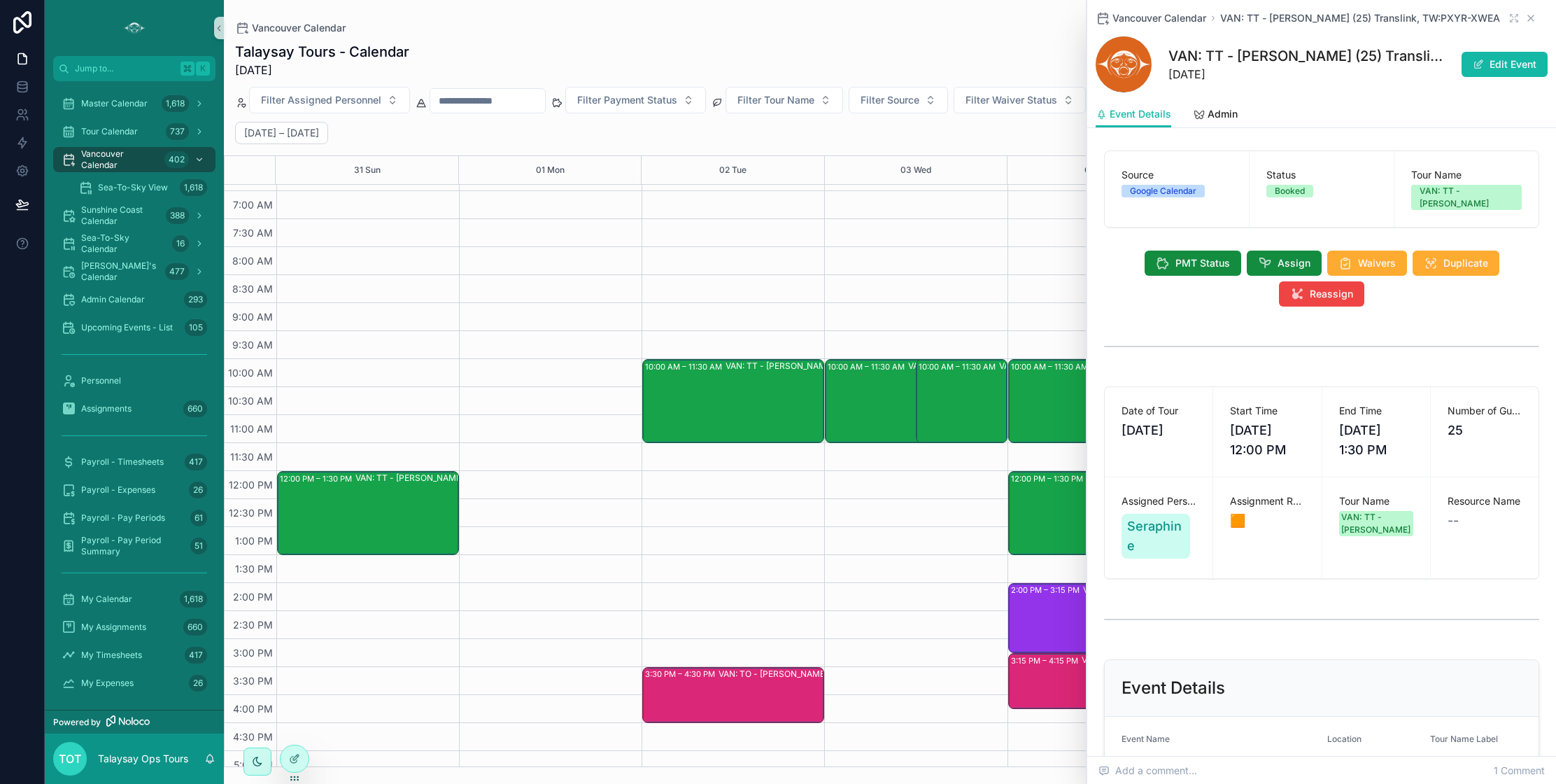
click at [1532, 15] on icon "scrollable content" at bounding box center [1531, 19] width 11 height 11
